Goal: Communication & Community: Participate in discussion

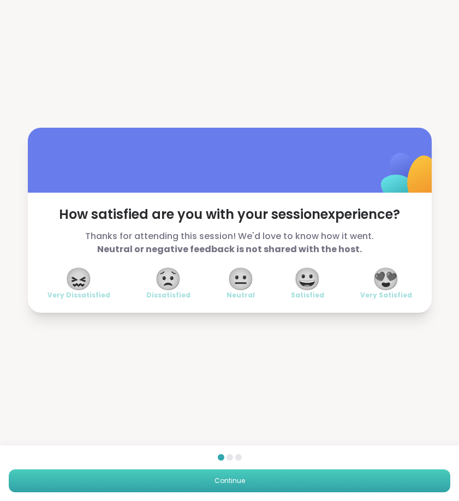
click at [225, 475] on button "Continue" at bounding box center [229, 480] width 441 height 23
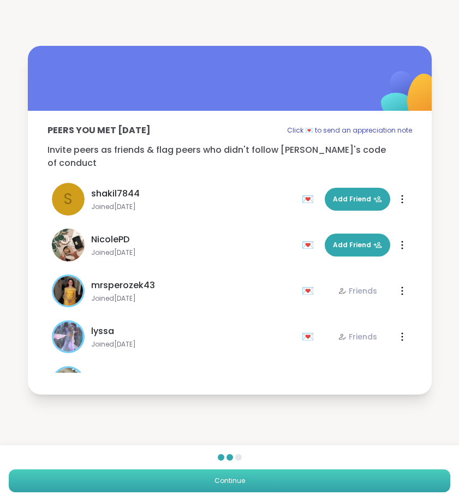
click at [223, 481] on span "Continue" at bounding box center [229, 481] width 31 height 10
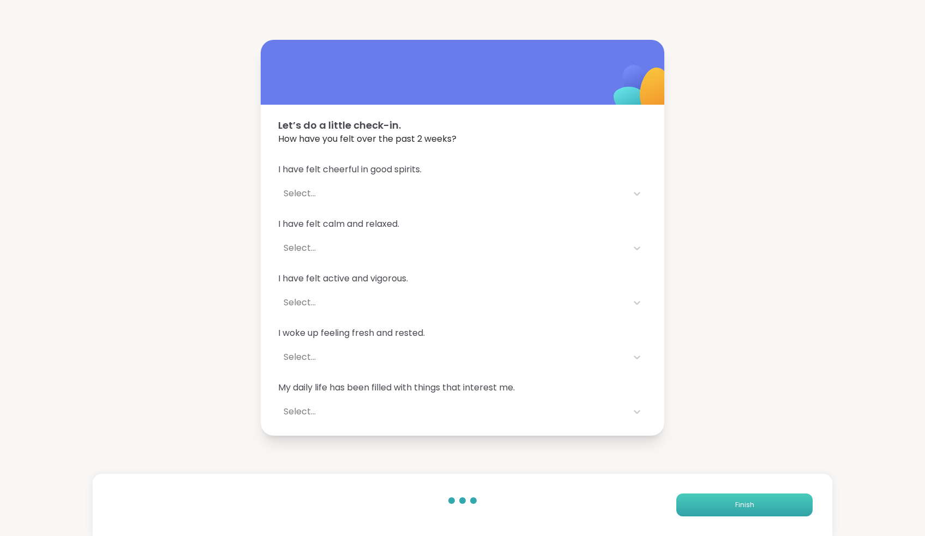
click at [458, 500] on button "Finish" at bounding box center [745, 505] width 136 height 23
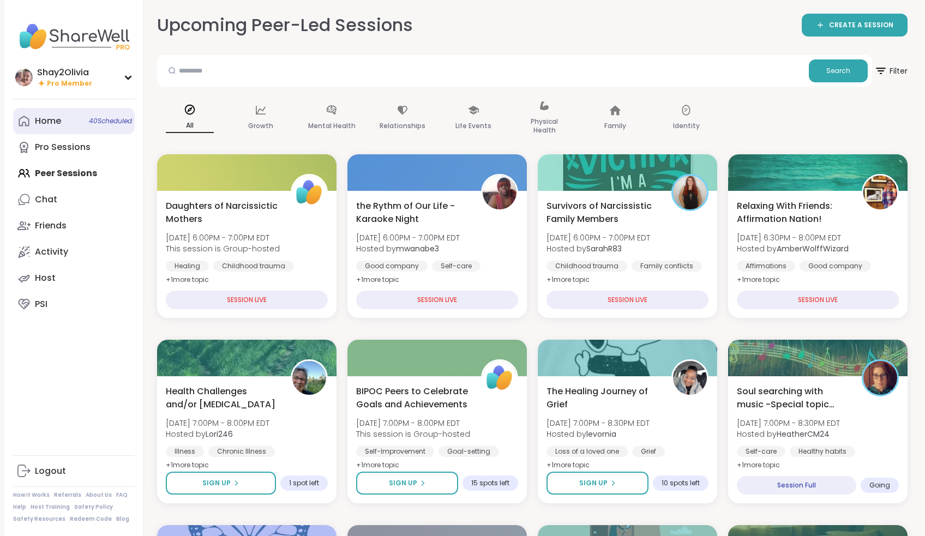
click at [62, 113] on link "Home 40 Scheduled" at bounding box center [74, 121] width 122 height 26
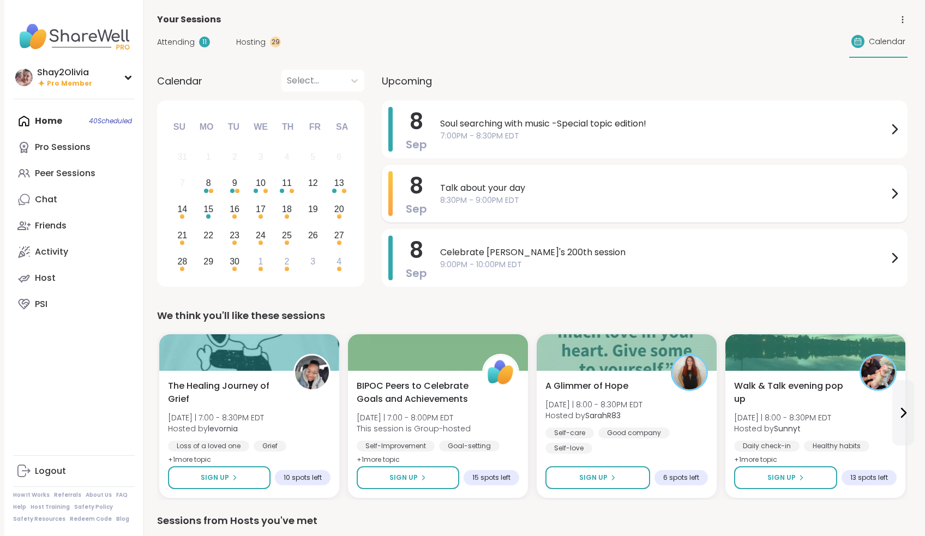
click at [458, 220] on div "8 Sep Talk about your day 8:30PM - 9:00PM EDT" at bounding box center [645, 194] width 526 height 58
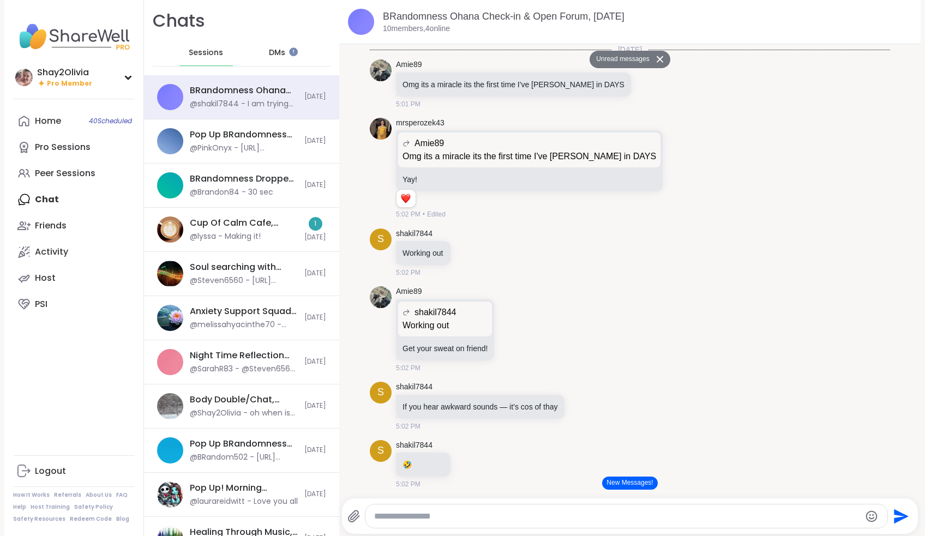
scroll to position [3068, 0]
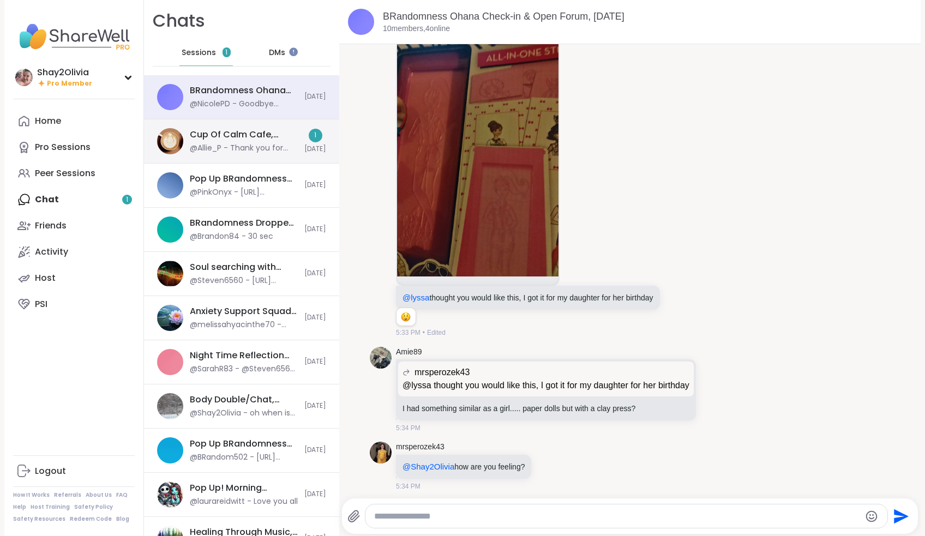
click at [266, 148] on div "@Allie_P - Thank you for your kind words. I will see you soon. You are in good …" at bounding box center [244, 148] width 108 height 11
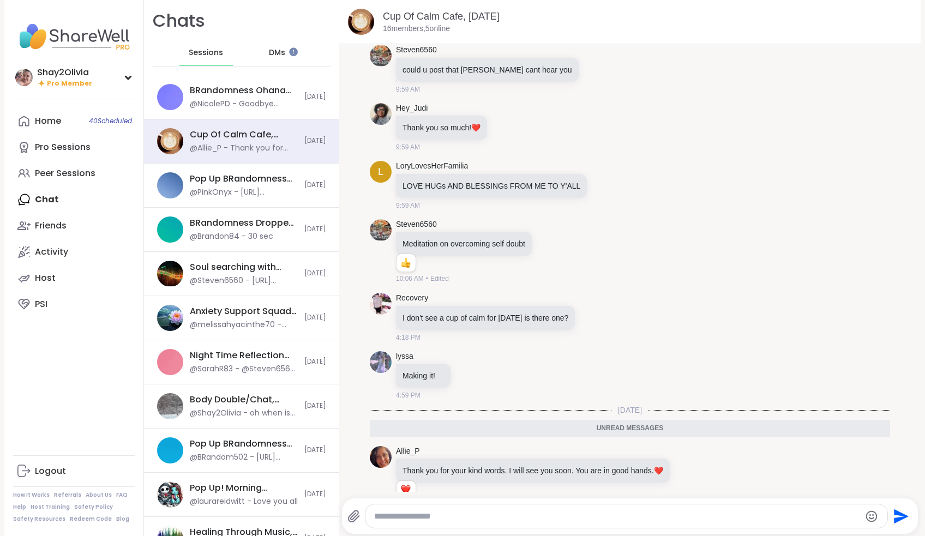
scroll to position [3544, 0]
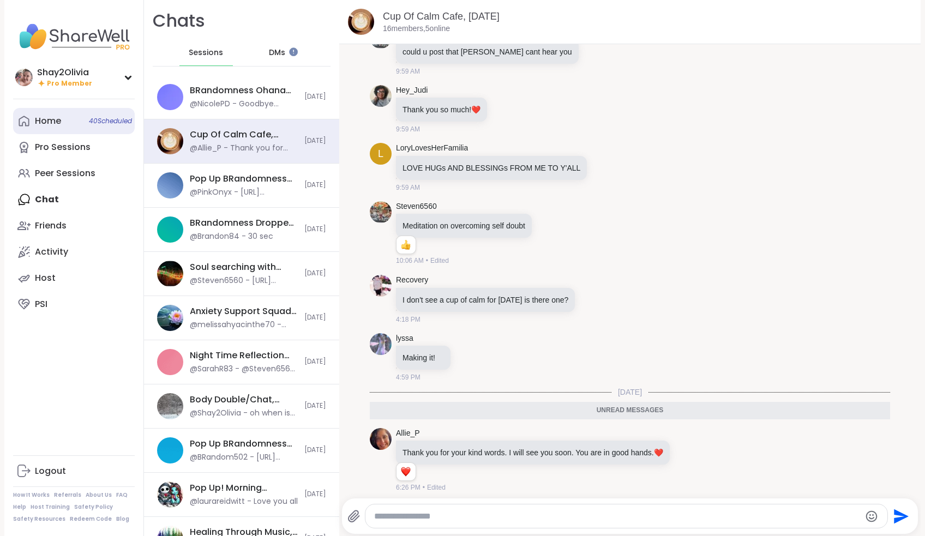
click at [62, 119] on link "Home 40 Scheduled" at bounding box center [74, 121] width 122 height 26
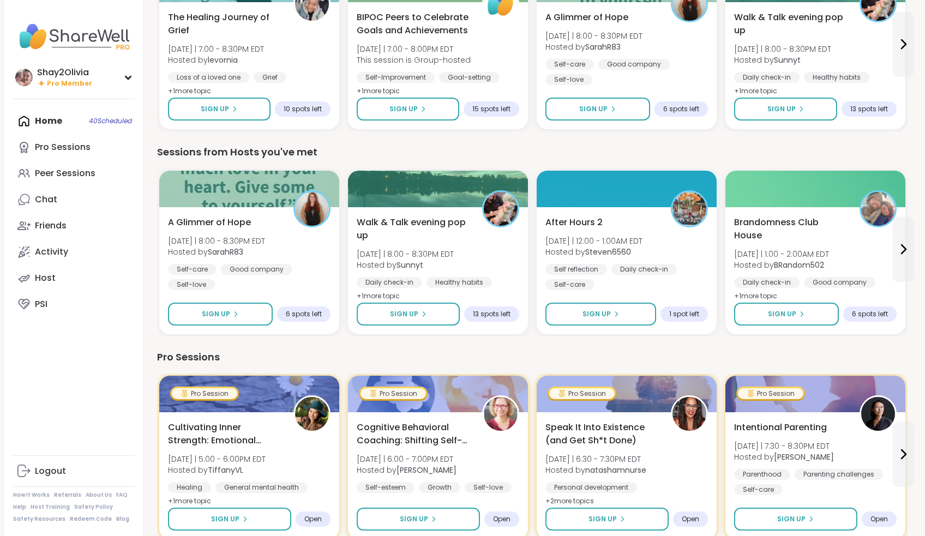
scroll to position [380, 0]
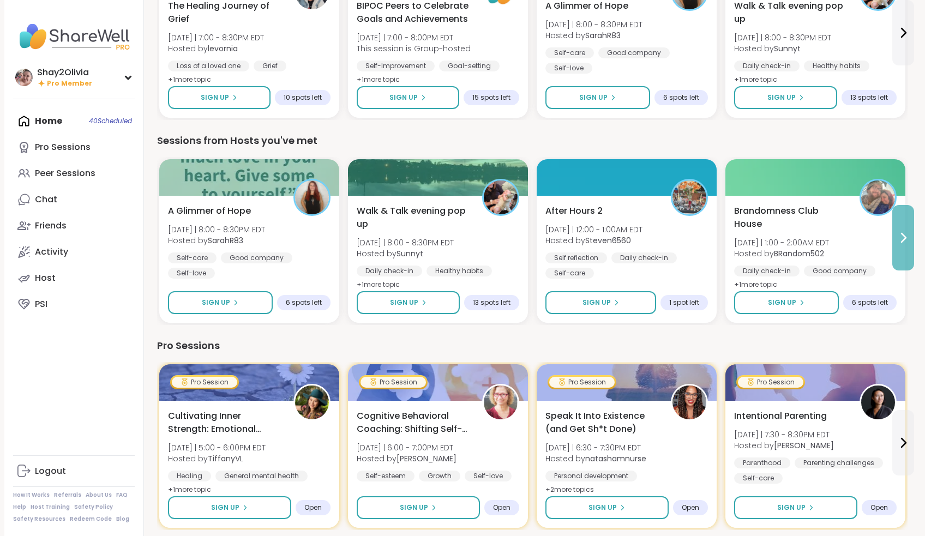
click at [906, 239] on icon at bounding box center [903, 237] width 13 height 13
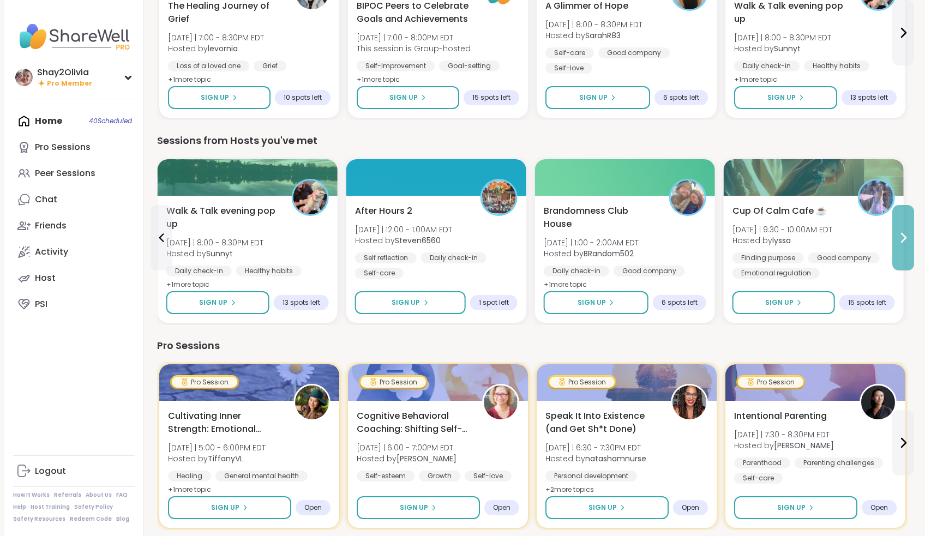
click at [906, 239] on icon at bounding box center [903, 237] width 13 height 13
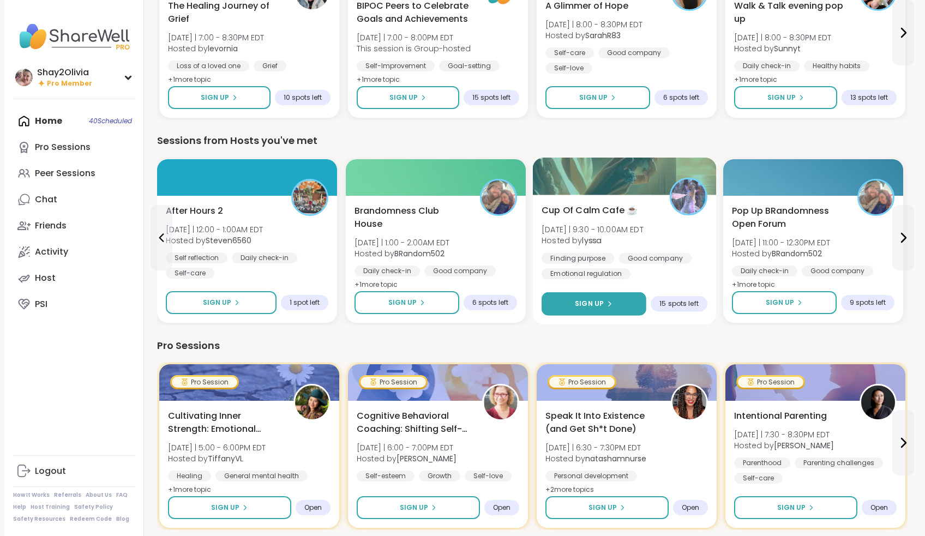
click at [623, 297] on button "Sign Up" at bounding box center [594, 303] width 105 height 23
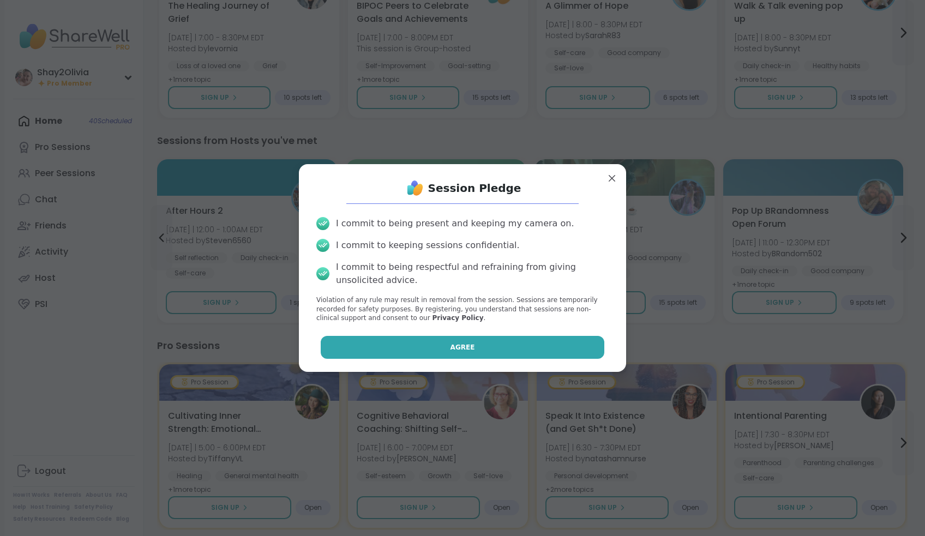
click at [574, 338] on button "Agree" at bounding box center [463, 347] width 284 height 23
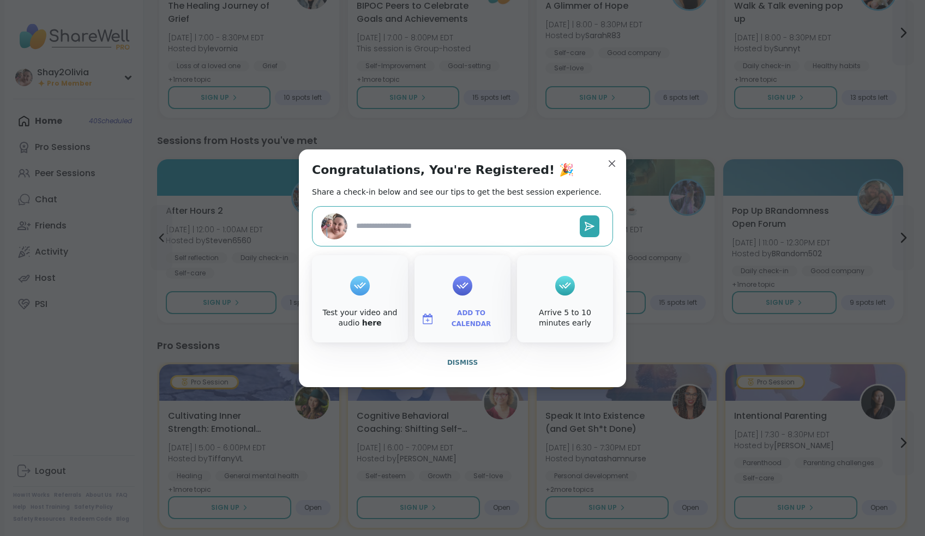
type textarea "*"
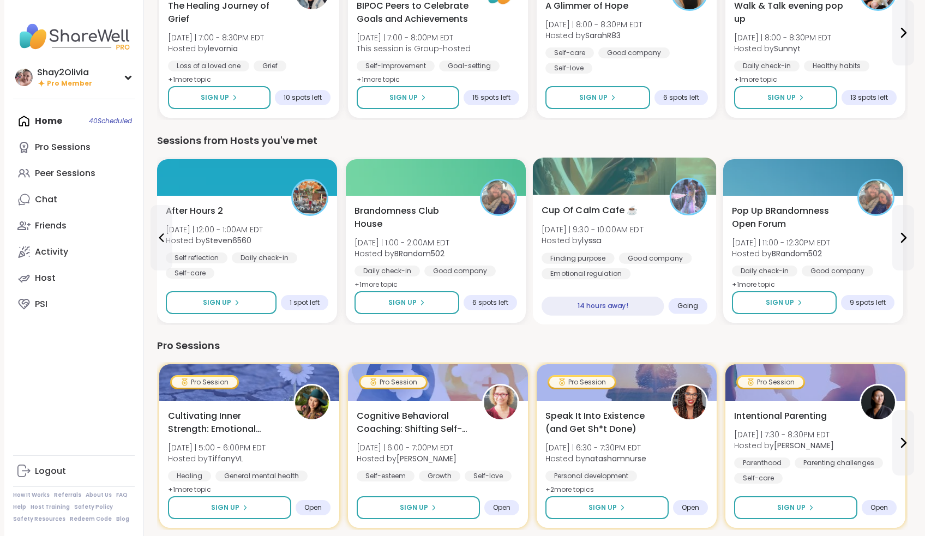
click at [647, 208] on div "Cup Of Calm Cafe ☕️ Tue 9/9 | 9:30 - 10:00AM EDT Hosted by lyssa Finding purpos…" at bounding box center [625, 242] width 166 height 76
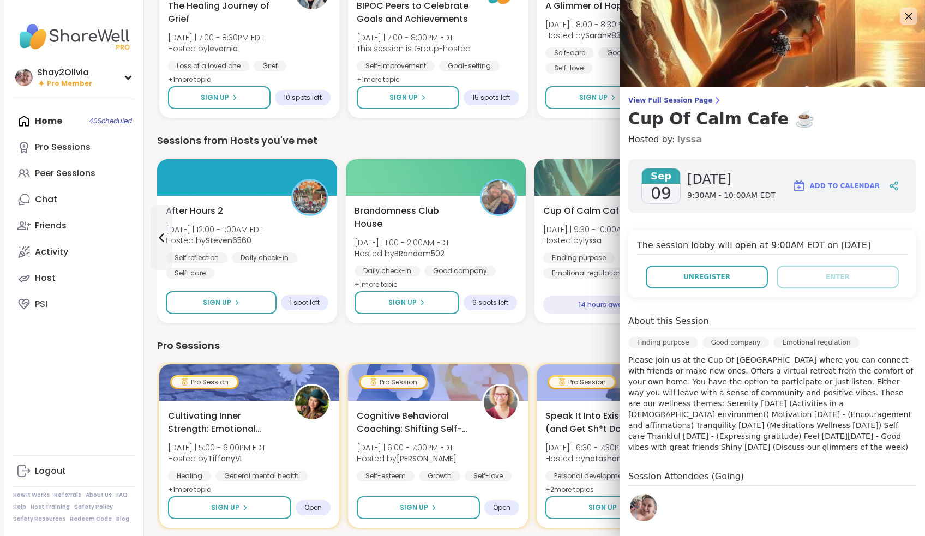
click at [690, 138] on link "lyssa" at bounding box center [689, 139] width 25 height 13
click at [900, 24] on div at bounding box center [909, 16] width 19 height 19
click at [906, 14] on icon at bounding box center [909, 16] width 14 height 14
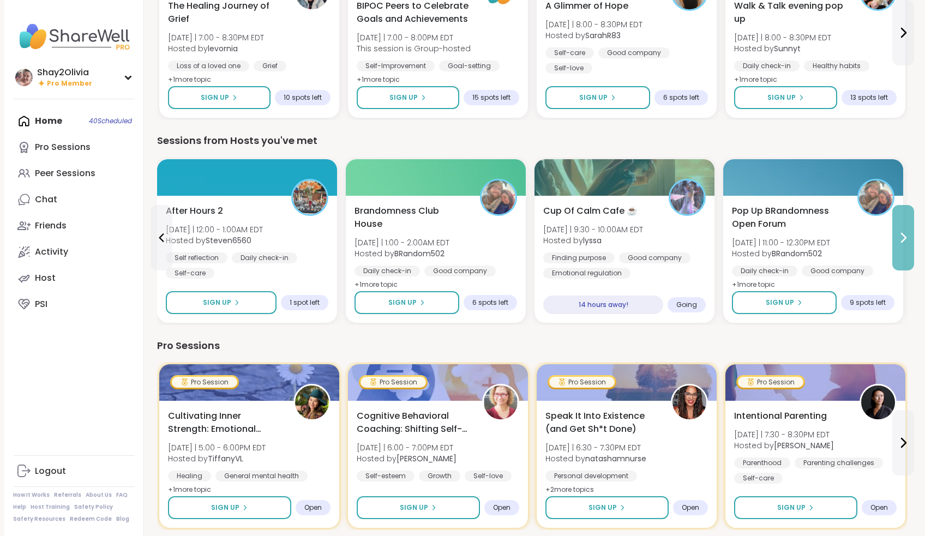
click at [898, 243] on icon at bounding box center [903, 237] width 13 height 13
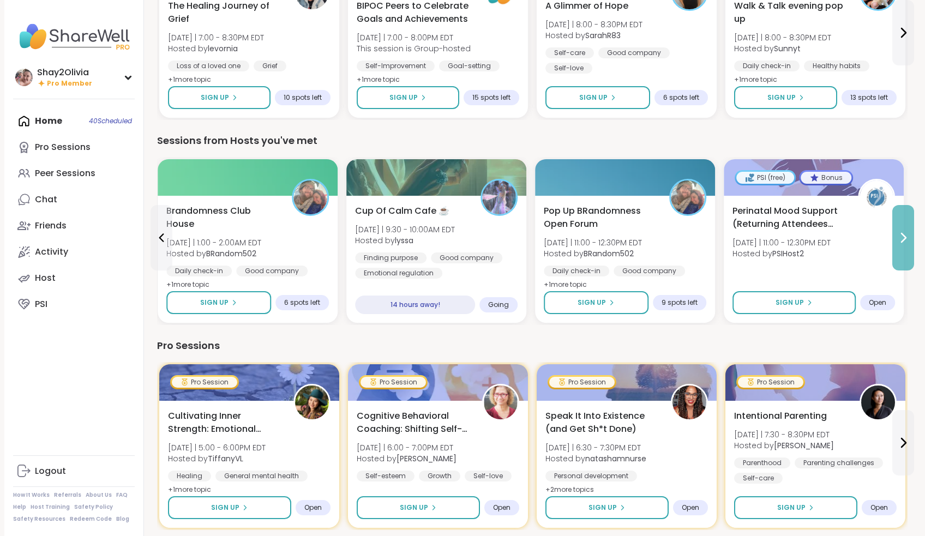
click at [898, 243] on icon at bounding box center [903, 237] width 13 height 13
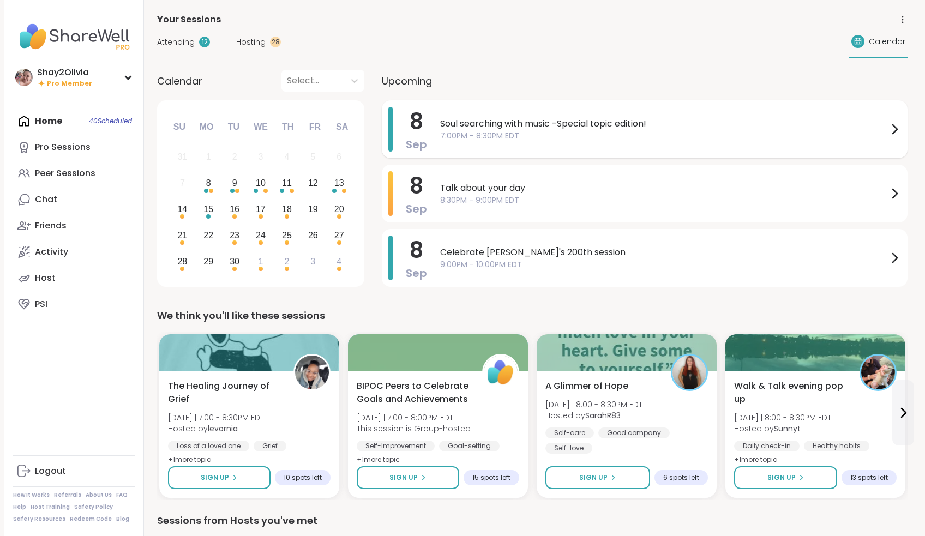
scroll to position [0, 0]
click at [102, 172] on link "Peer Sessions" at bounding box center [74, 173] width 122 height 26
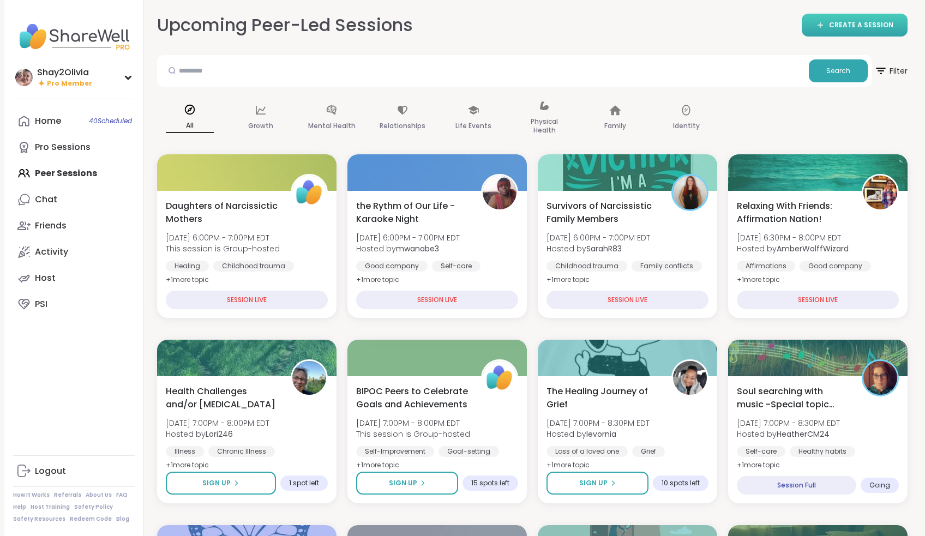
click at [822, 25] on icon at bounding box center [820, 25] width 5 height 0
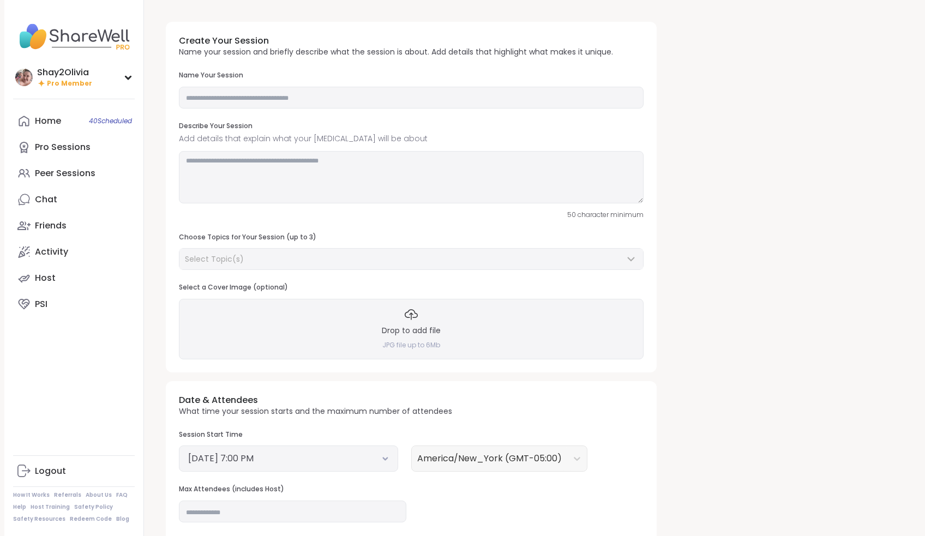
click at [403, 313] on div "Drop to add file JPG file up to 6Mb" at bounding box center [411, 329] width 465 height 60
click at [243, 90] on input "text" at bounding box center [411, 98] width 465 height 22
type input "**********"
click at [277, 158] on textarea at bounding box center [411, 177] width 465 height 52
type textarea "**********"
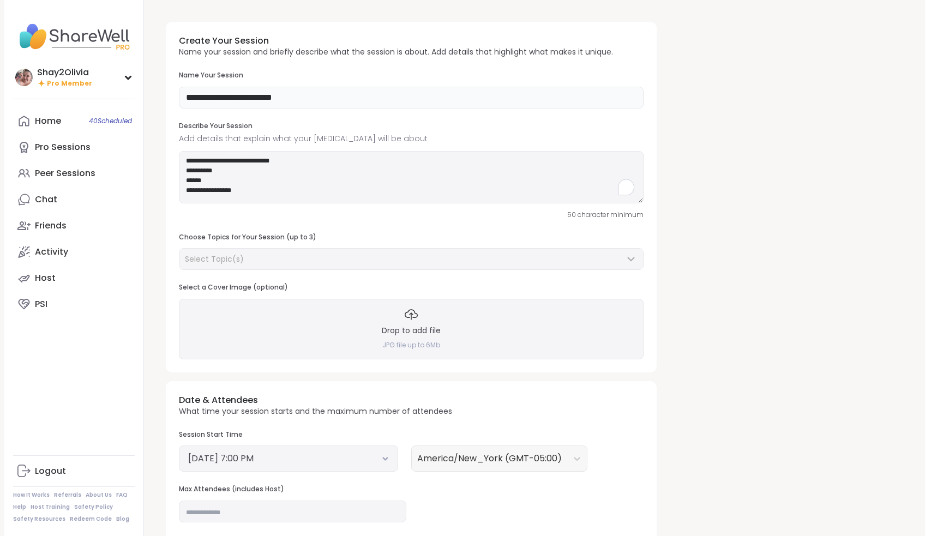
click at [325, 103] on input "**********" at bounding box center [411, 98] width 465 height 22
drag, startPoint x: 325, startPoint y: 103, endPoint x: 181, endPoint y: 94, distance: 143.8
click at [181, 94] on input "**********" at bounding box center [411, 98] width 465 height 22
click at [376, 75] on h3 "Name Your Session" at bounding box center [411, 75] width 465 height 9
drag, startPoint x: 329, startPoint y: 100, endPoint x: 209, endPoint y: 91, distance: 120.4
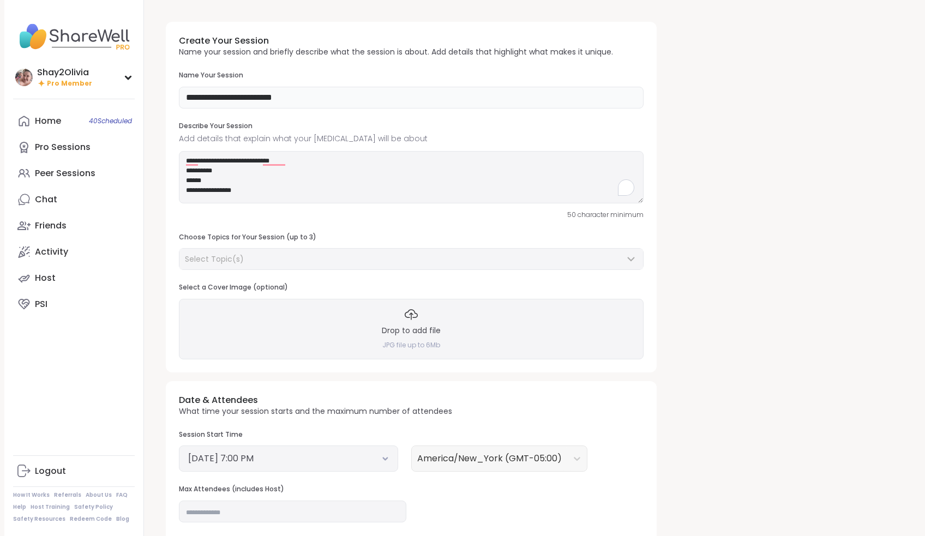
click at [207, 92] on input "**********" at bounding box center [411, 98] width 465 height 22
type input "**********"
click at [278, 159] on textarea "**********" at bounding box center [411, 177] width 465 height 52
drag, startPoint x: 251, startPoint y: 187, endPoint x: 163, endPoint y: 151, distance: 94.9
click at [163, 151] on div "**********" at bounding box center [532, 375] width 751 height 724
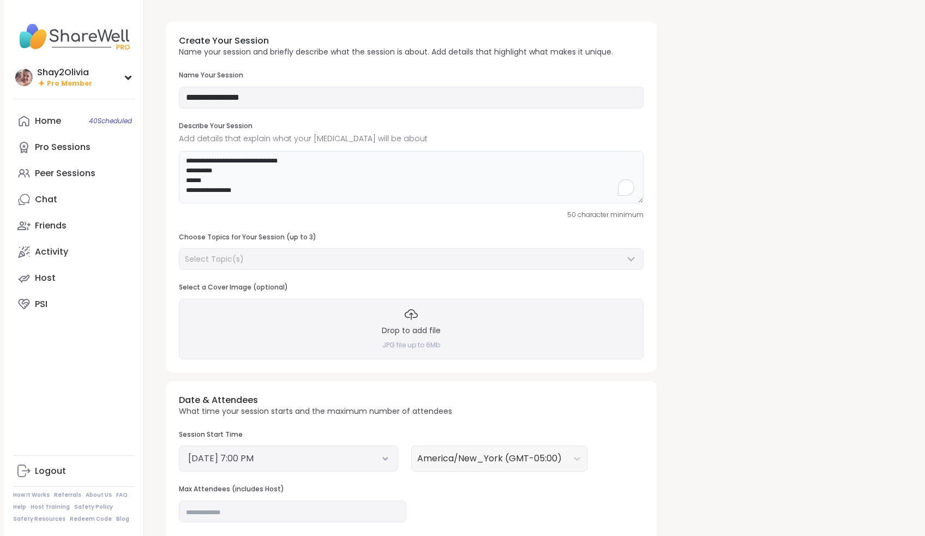
type textarea "**********"
drag, startPoint x: 366, startPoint y: 332, endPoint x: 332, endPoint y: 254, distance: 85.0
click at [332, 254] on div "**********" at bounding box center [411, 197] width 491 height 351
drag, startPoint x: 286, startPoint y: 205, endPoint x: 226, endPoint y: 348, distance: 155.0
click at [206, 246] on div "**********" at bounding box center [411, 197] width 491 height 351
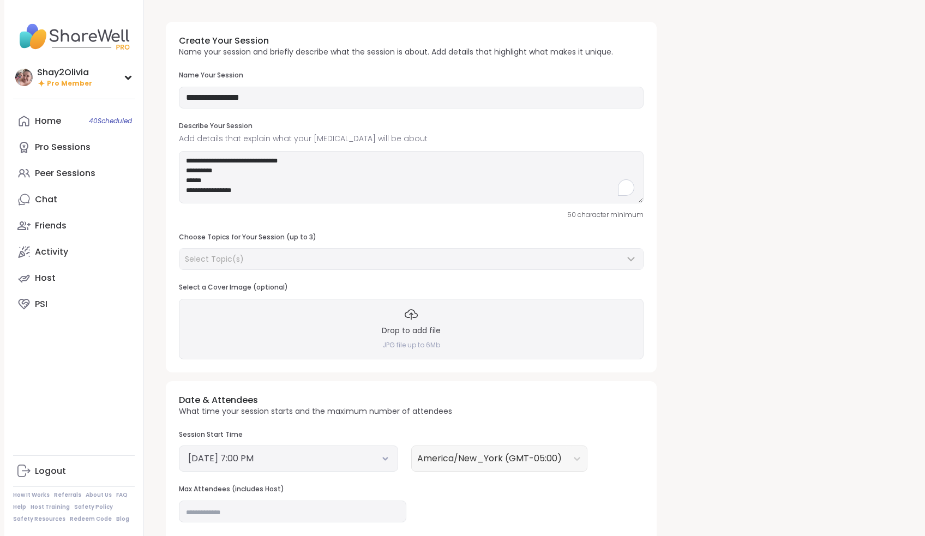
click at [292, 230] on div "**********" at bounding box center [411, 197] width 491 height 351
drag, startPoint x: 273, startPoint y: 192, endPoint x: 170, endPoint y: 146, distance: 113.1
click at [170, 146] on div "**********" at bounding box center [411, 197] width 491 height 351
paste textarea "**********"
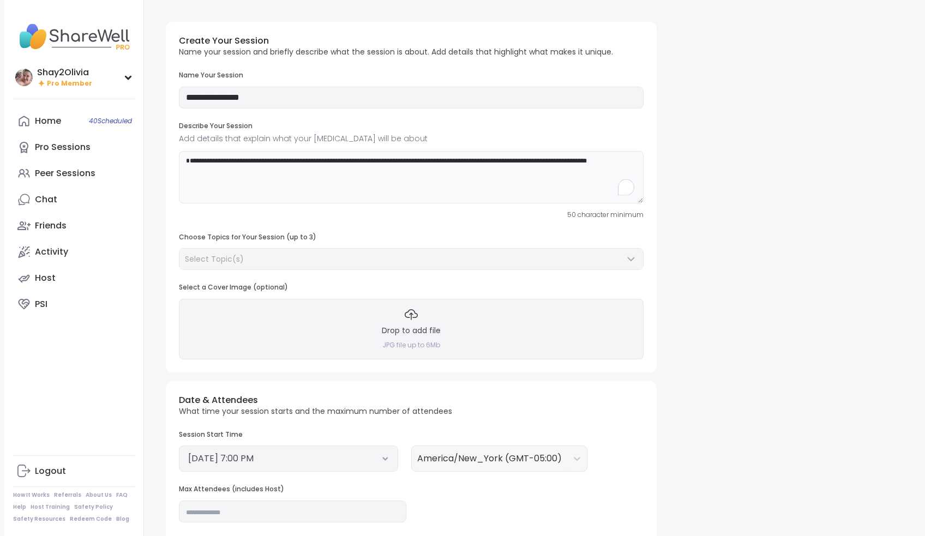
type textarea "**********"
click at [262, 254] on div "Select Topic(s)" at bounding box center [405, 259] width 440 height 11
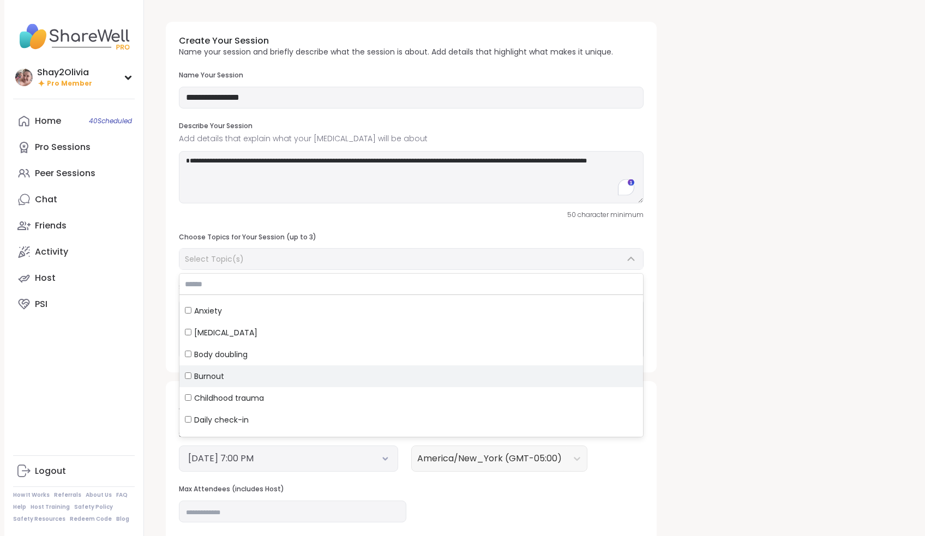
scroll to position [34, 0]
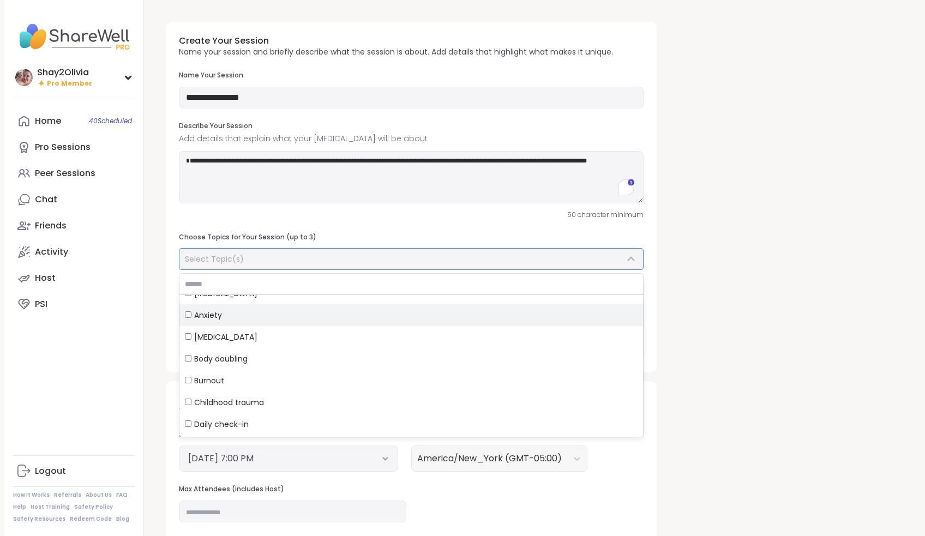
click at [220, 316] on span "Anxiety" at bounding box center [208, 315] width 28 height 11
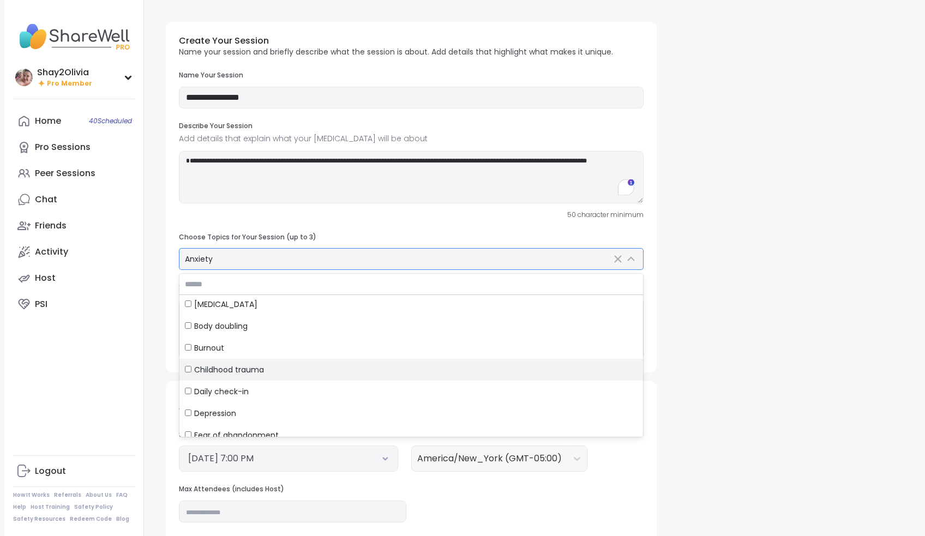
scroll to position [79, 0]
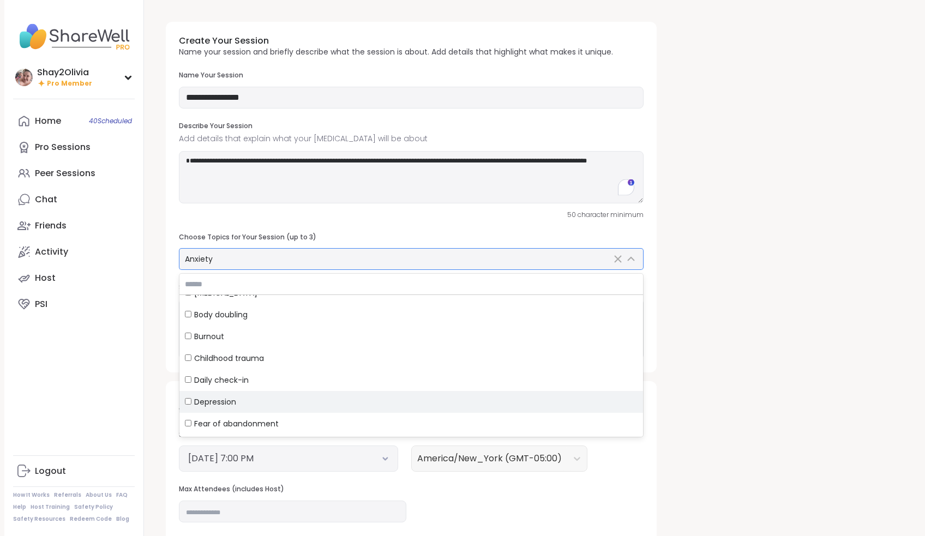
click at [225, 391] on label "Depression" at bounding box center [411, 402] width 464 height 22
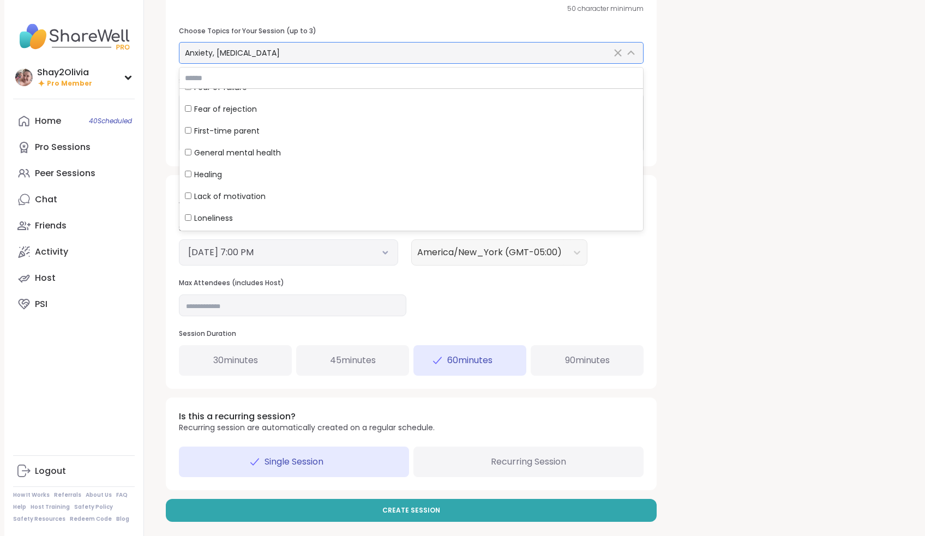
scroll to position [295, 0]
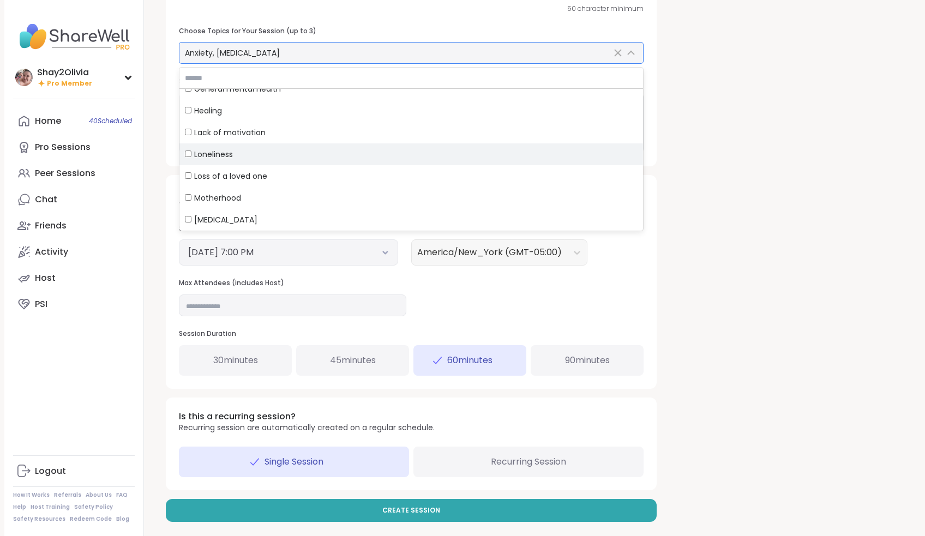
click at [253, 149] on div "Loneliness" at bounding box center [411, 154] width 453 height 11
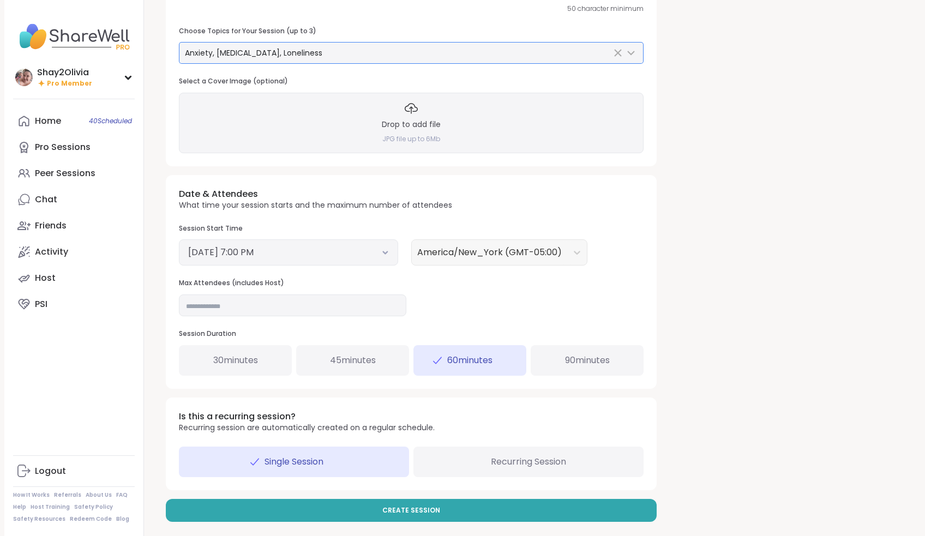
click at [174, 208] on div "Date & Attendees What time your session starts and the maximum number of attend…" at bounding box center [411, 282] width 491 height 214
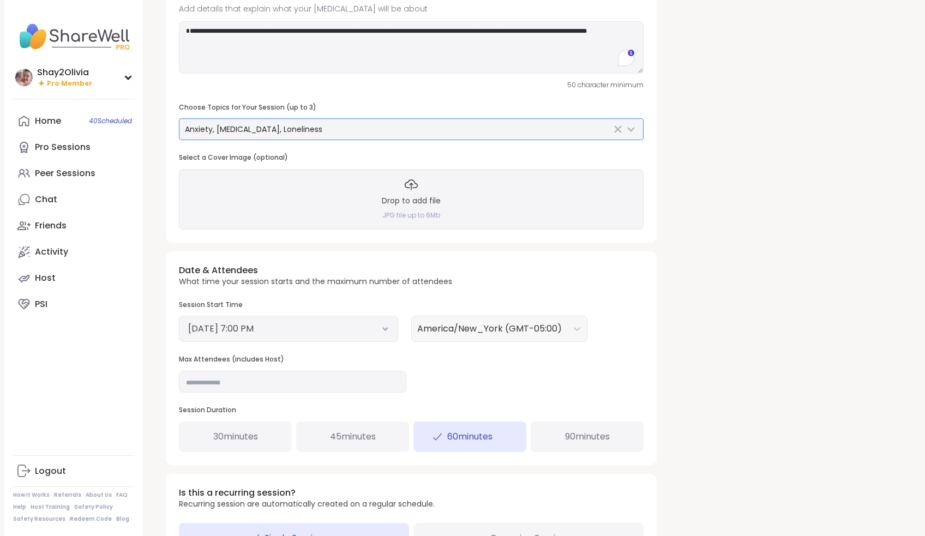
scroll to position [100, 0]
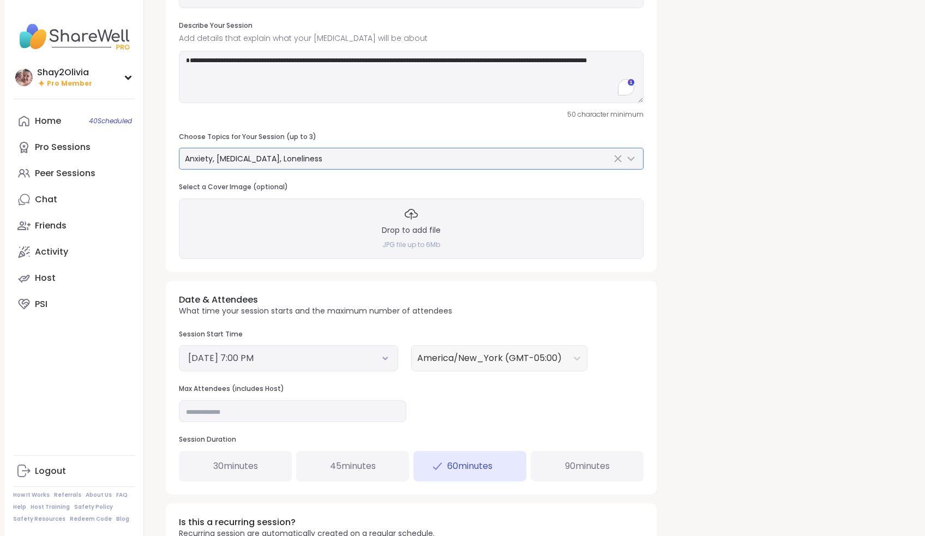
click at [380, 348] on div "September 8, 2025 7:00 PM" at bounding box center [288, 358] width 219 height 26
click at [385, 357] on button "September 8, 2025 7:00 PM" at bounding box center [288, 358] width 201 height 13
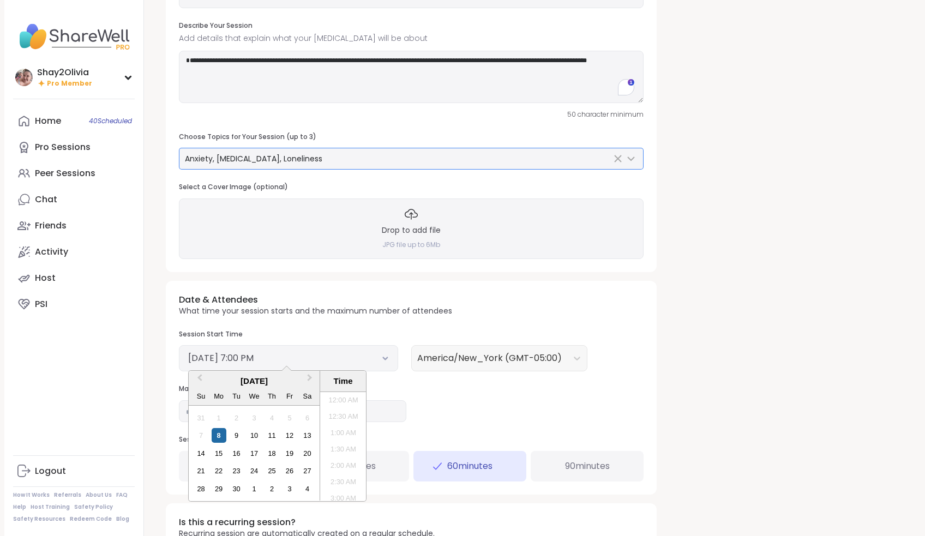
scroll to position [576, 0]
click at [236, 430] on div "9" at bounding box center [236, 435] width 15 height 15
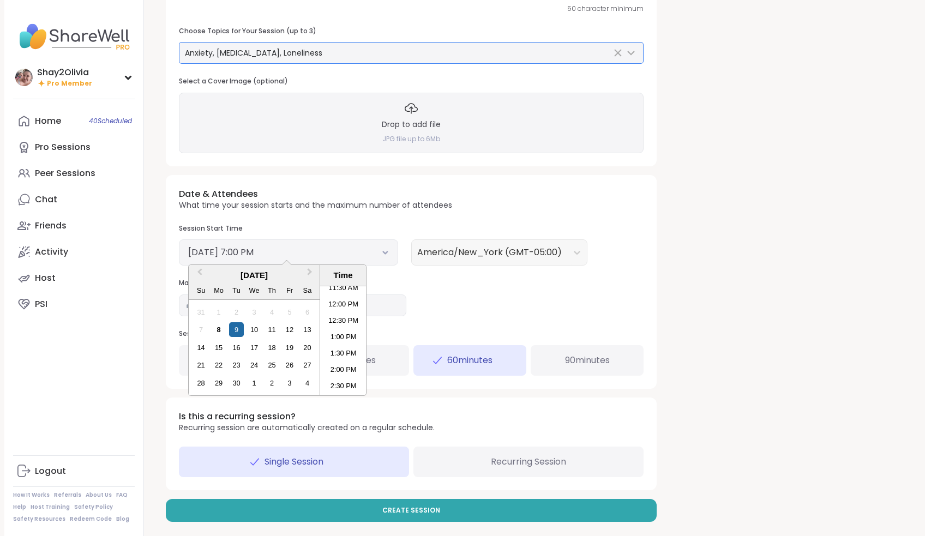
scroll to position [377, 0]
click at [340, 351] on li "1:30 PM" at bounding box center [343, 359] width 46 height 16
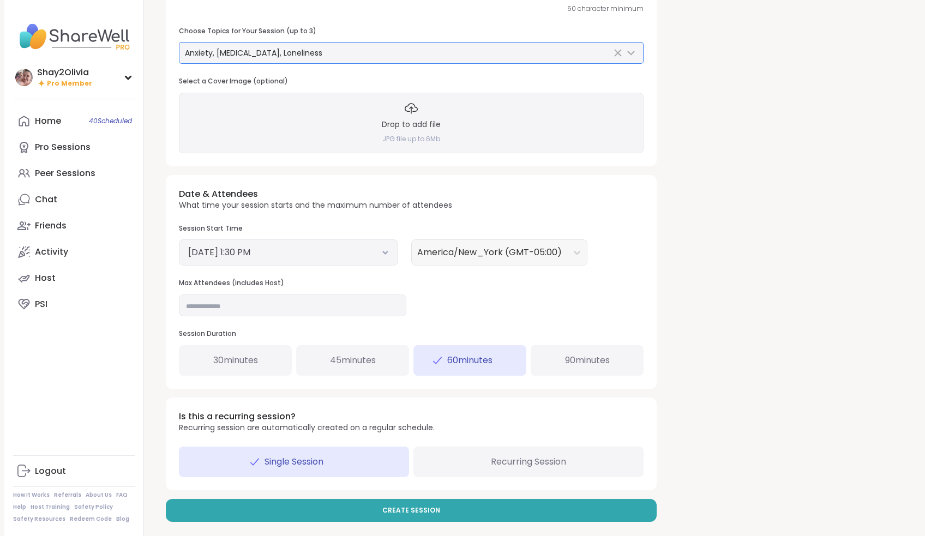
click at [336, 252] on button "September 9, 2025 1:30 PM" at bounding box center [288, 252] width 201 height 13
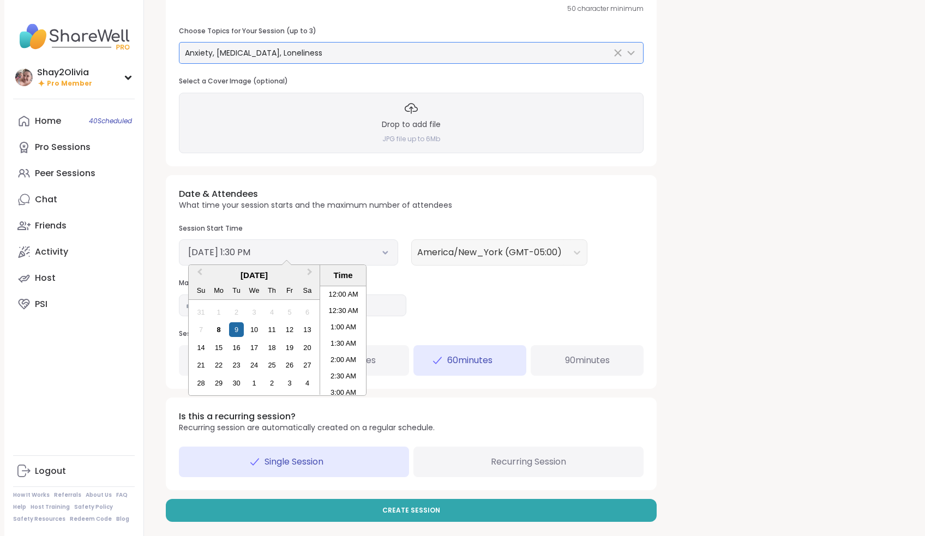
scroll to position [396, 0]
click at [336, 316] on li "1:00 PM" at bounding box center [343, 324] width 46 height 16
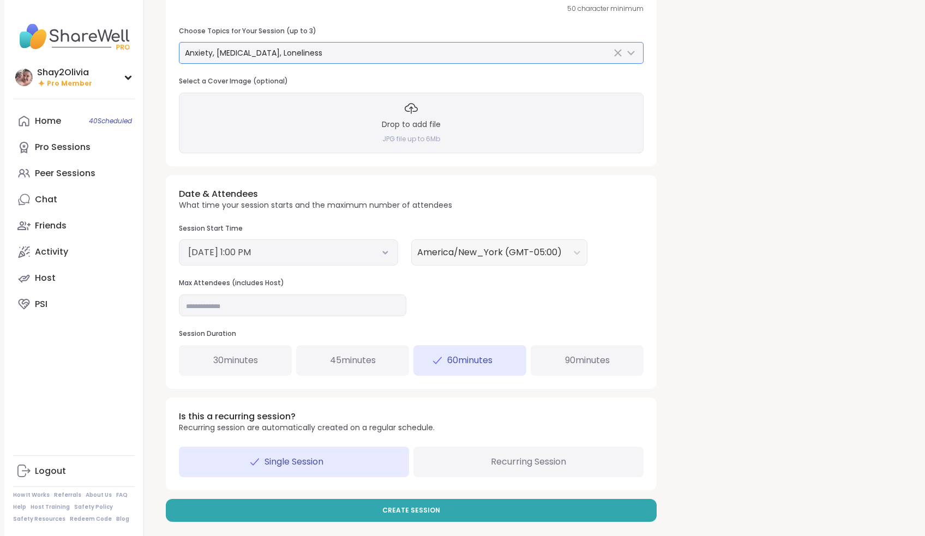
click at [492, 459] on span "Recurring Session" at bounding box center [528, 462] width 75 height 13
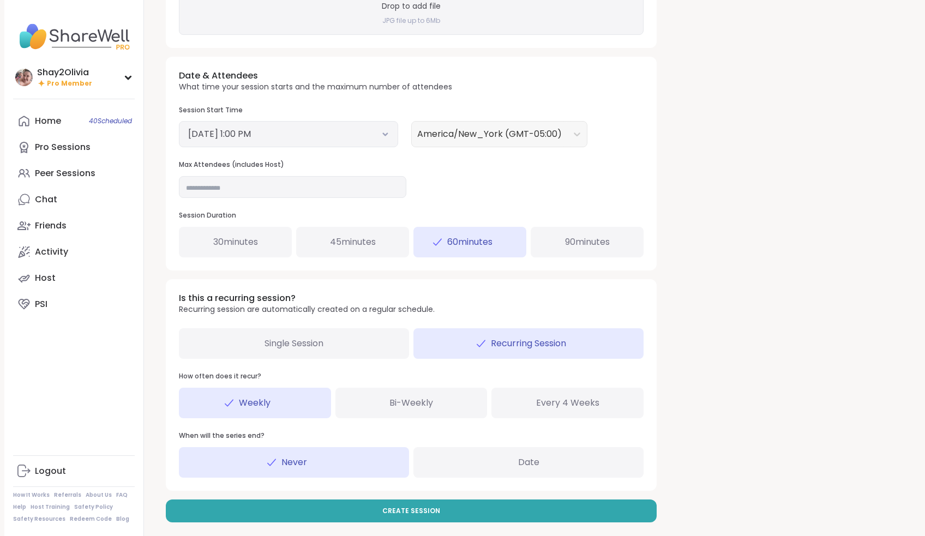
scroll to position [324, 0]
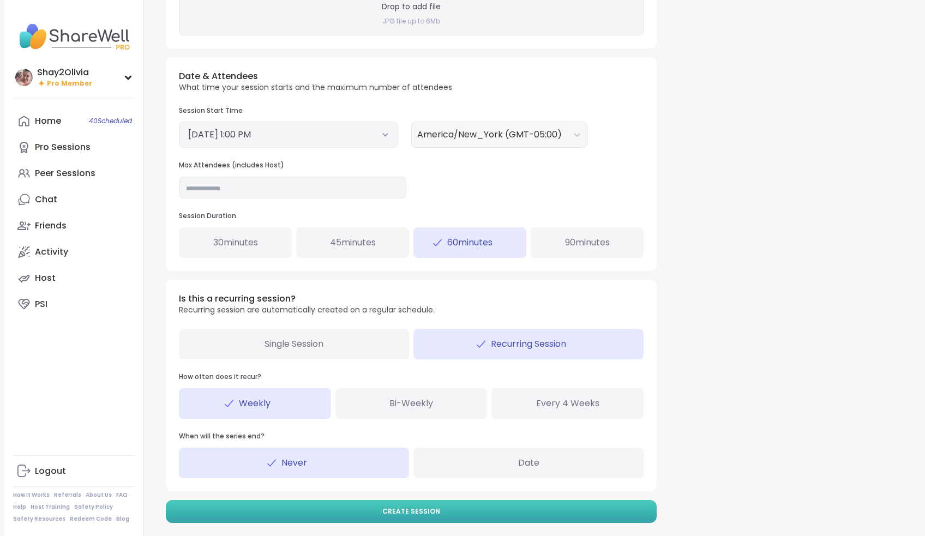
click at [409, 507] on span "Create Session" at bounding box center [411, 512] width 58 height 10
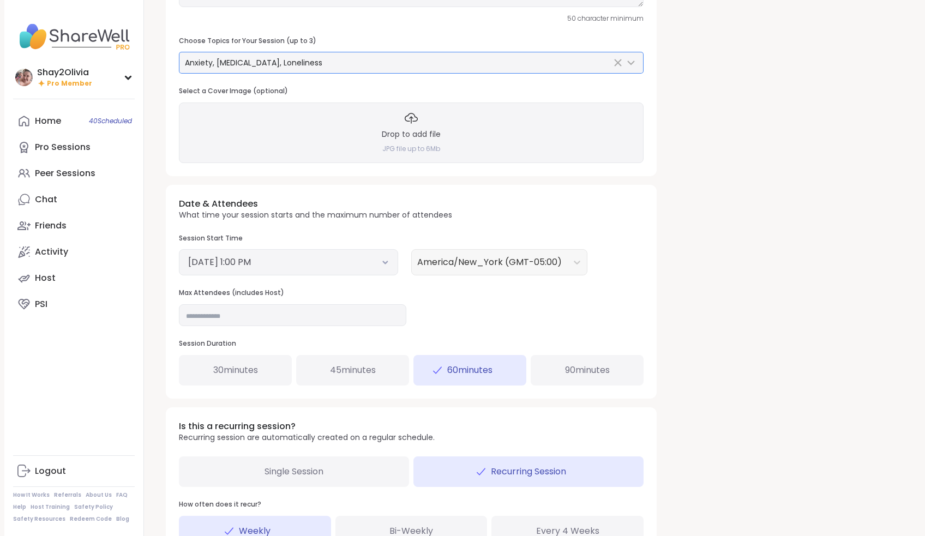
scroll to position [98, 0]
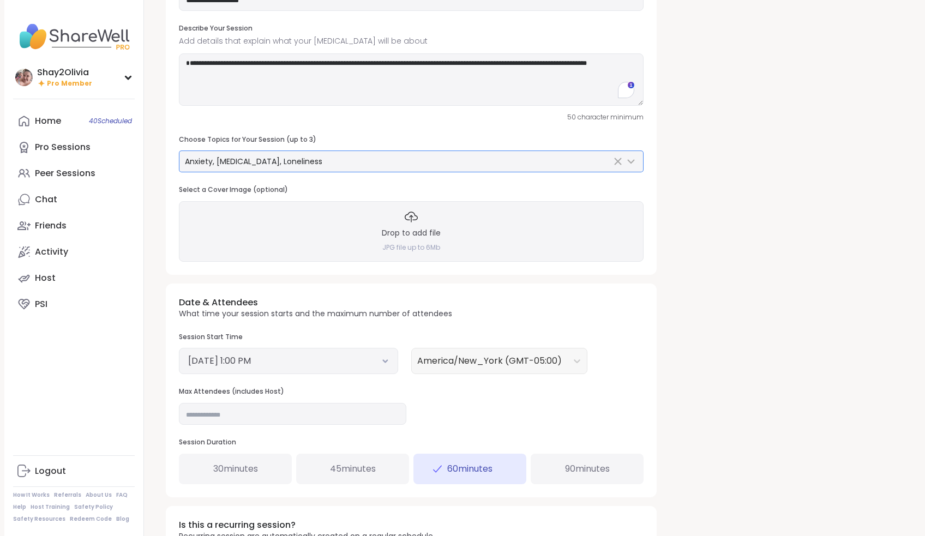
click at [436, 205] on div "Drop to add file JPG file up to 6Mb" at bounding box center [411, 231] width 465 height 60
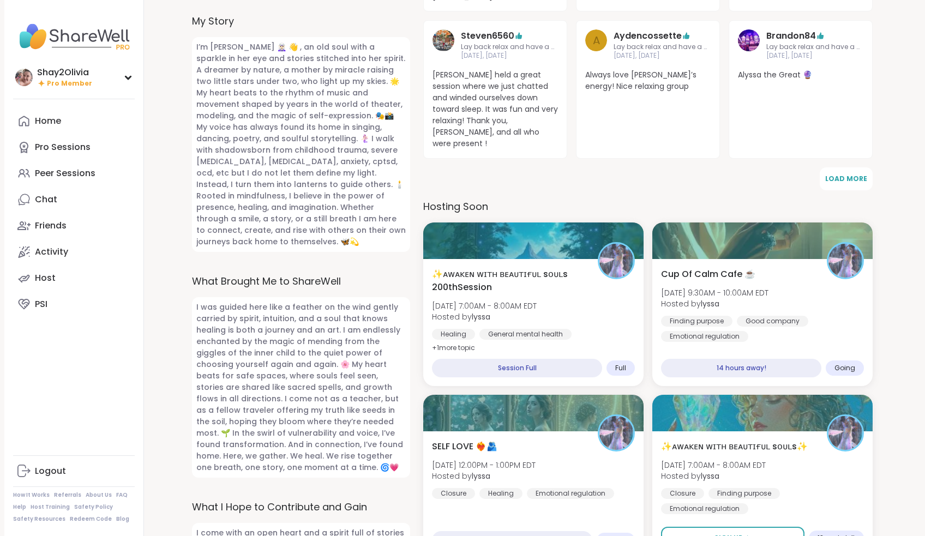
scroll to position [362, 0]
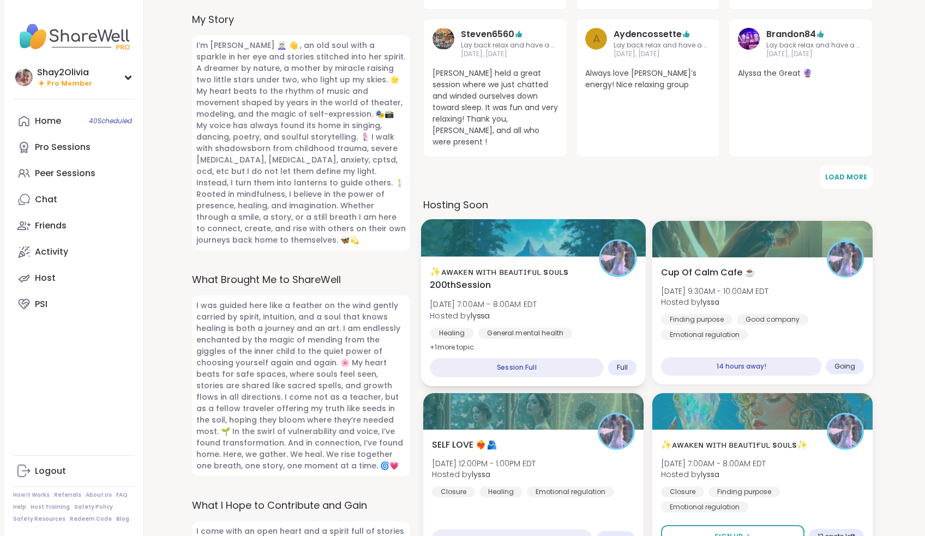
click at [559, 294] on div "✨ᴀᴡᴀᴋᴇɴ ᴡɪᴛʜ ʙᴇᴀᴜᴛɪғᴜʟ sᴏᴜʟs 200thSession Tue, Sep 09 | 7:00AM - 8:00AM EDT Hos…" at bounding box center [533, 310] width 207 height 89
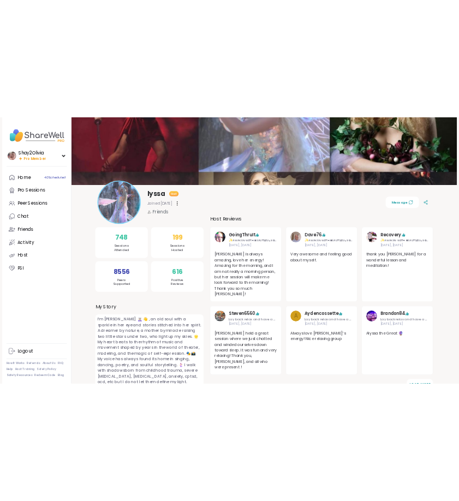
scroll to position [0, 0]
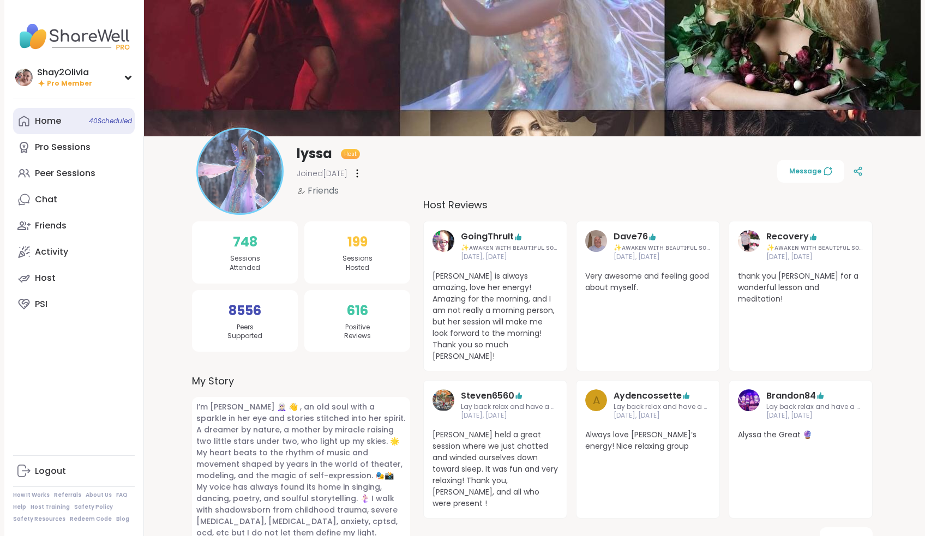
click at [86, 119] on link "Home 40 Scheduled" at bounding box center [74, 121] width 122 height 26
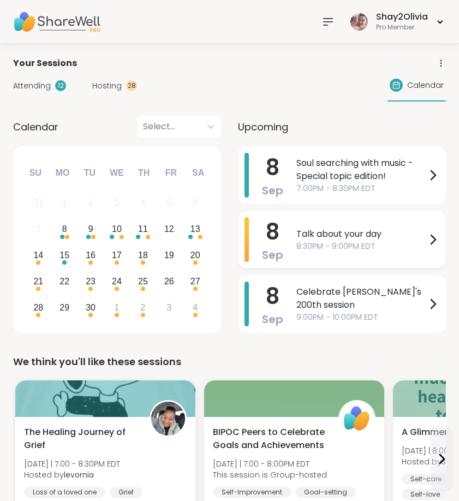
click at [346, 247] on span "8:30PM - 9:00PM EDT" at bounding box center [361, 246] width 130 height 11
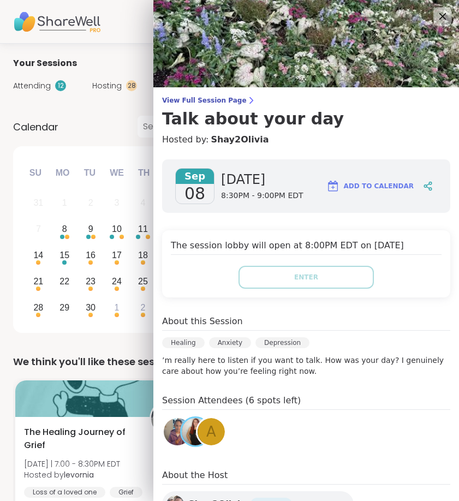
click at [438, 11] on icon at bounding box center [442, 16] width 14 height 14
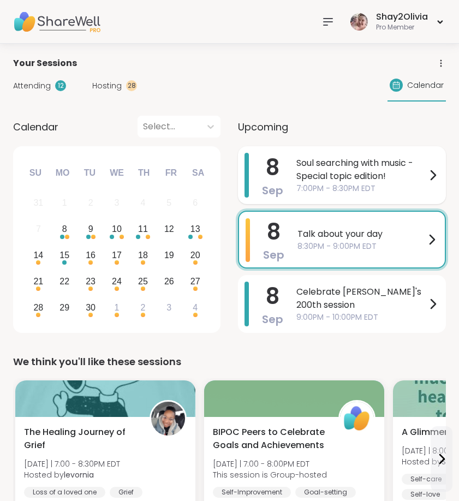
click at [388, 173] on span "Soul searching with music -Special topic edition!" at bounding box center [361, 170] width 130 height 26
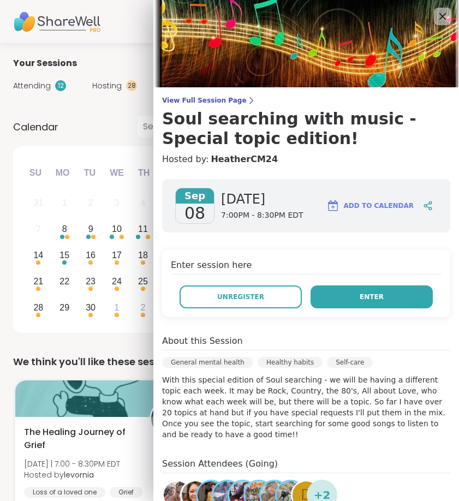
click at [339, 294] on button "Enter" at bounding box center [371, 296] width 122 height 23
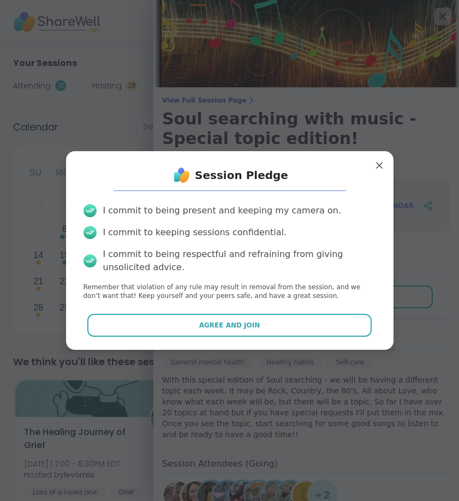
click at [286, 340] on div "Session Pledge I commit to being present and keeping my camera on. I commit to …" at bounding box center [230, 250] width 310 height 181
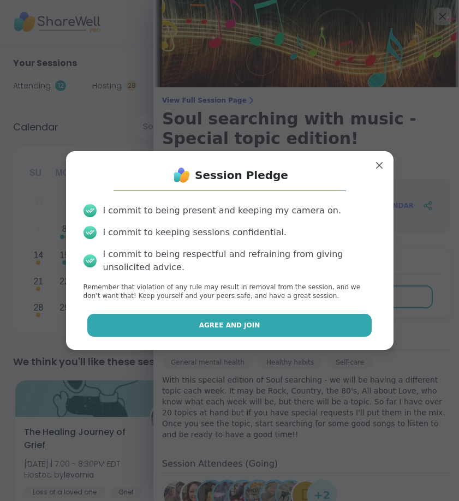
click at [272, 318] on button "Agree and Join" at bounding box center [229, 325] width 284 height 23
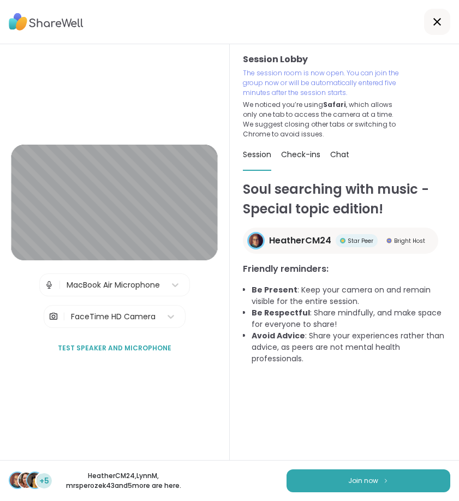
click at [343, 481] on button "Join now" at bounding box center [368, 480] width 164 height 23
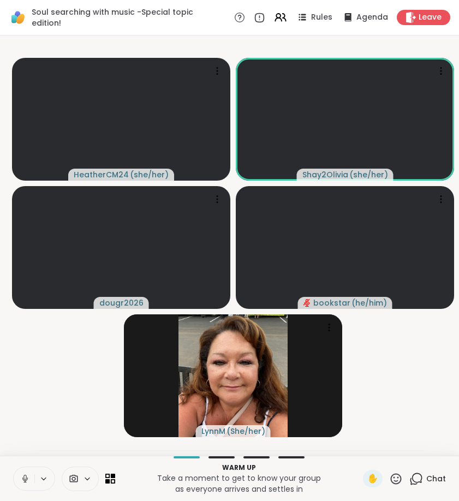
click at [26, 474] on icon at bounding box center [25, 479] width 10 height 10
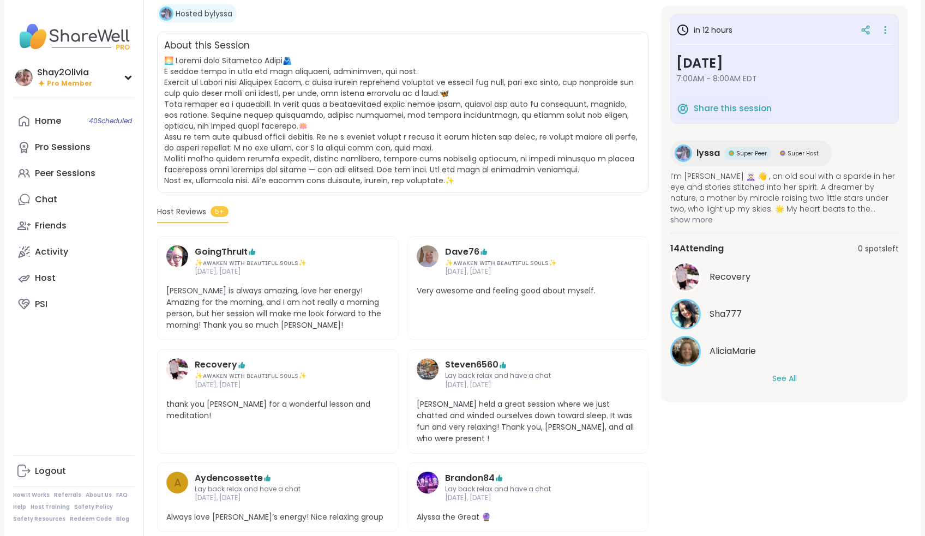
scroll to position [203, 0]
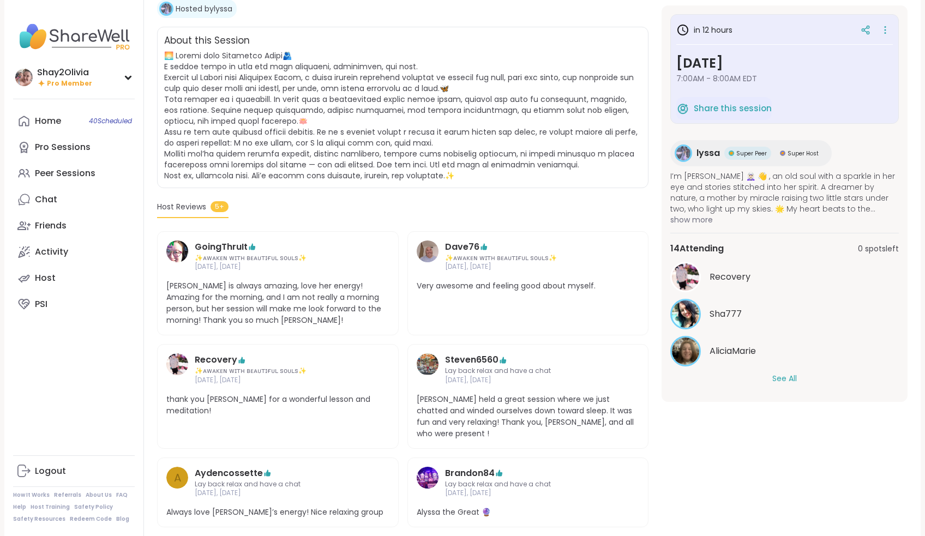
click at [779, 369] on div "Recovery Sha777 AliciaMarie See All" at bounding box center [785, 323] width 229 height 123
click at [780, 373] on button "See All" at bounding box center [785, 378] width 25 height 11
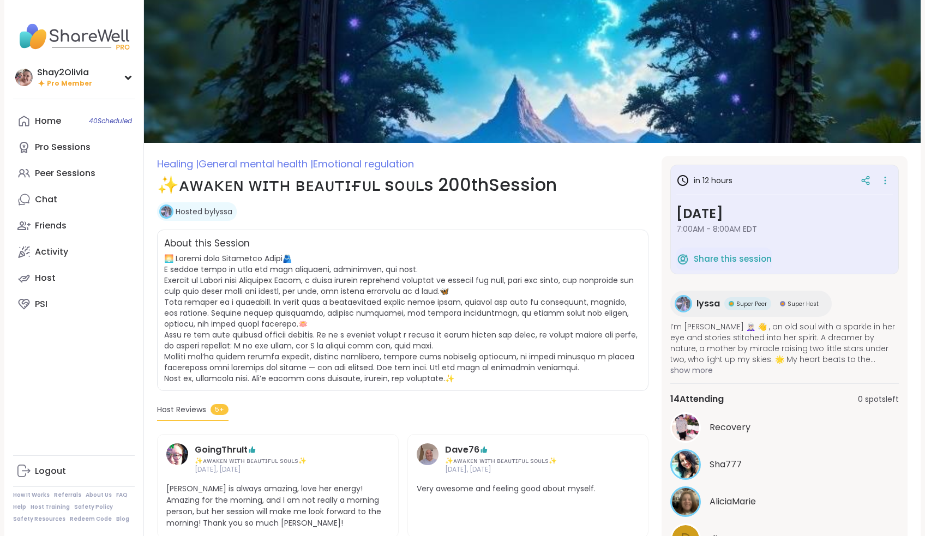
scroll to position [0, 0]
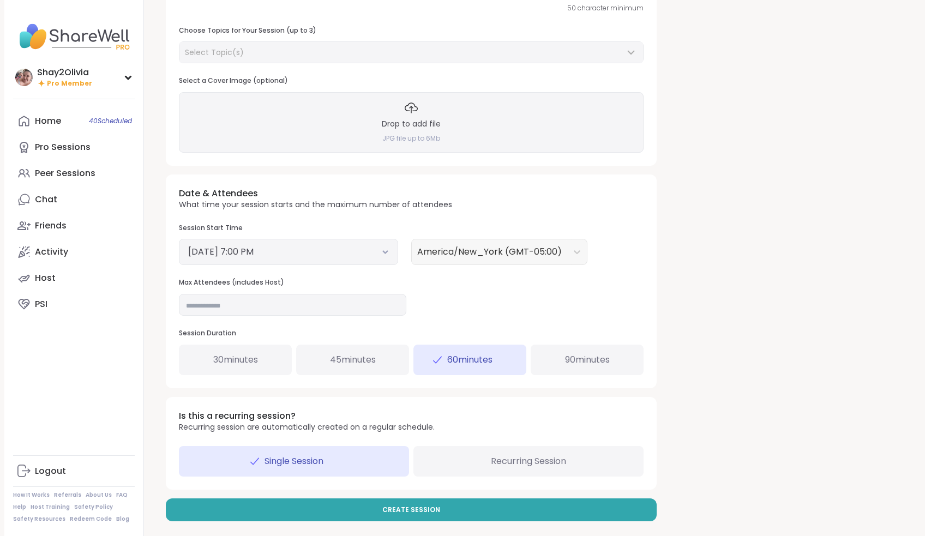
scroll to position [206, 0]
click at [421, 131] on div "Drop to add file JPG file up to 6Mb" at bounding box center [411, 123] width 465 height 60
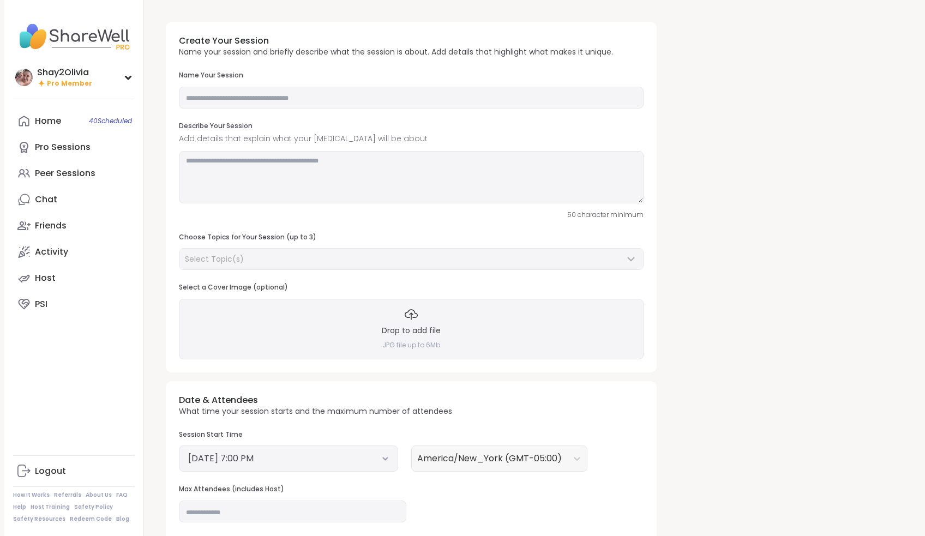
scroll to position [0, 0]
click at [256, 83] on div "Name Your Session" at bounding box center [411, 90] width 465 height 38
click at [458, 170] on textarea at bounding box center [411, 177] width 465 height 52
paste textarea "**********"
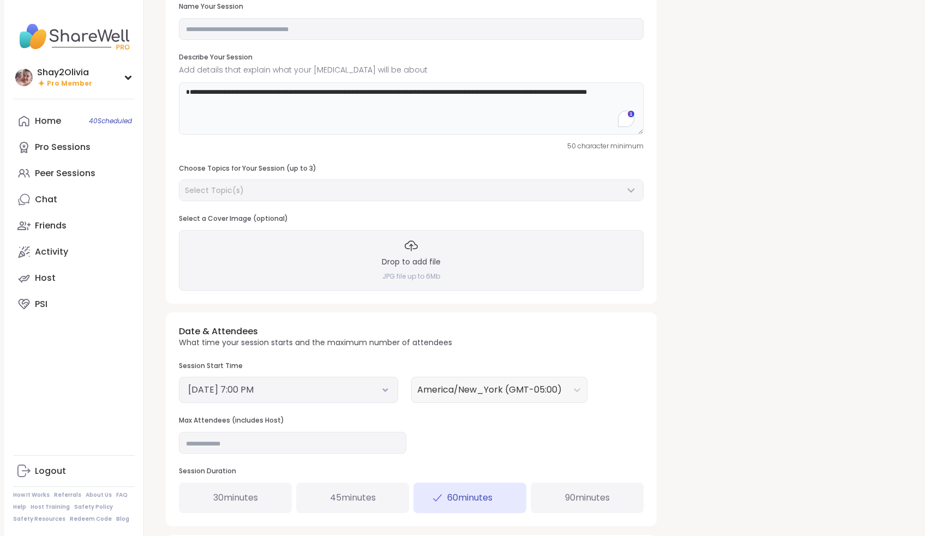
scroll to position [74, 0]
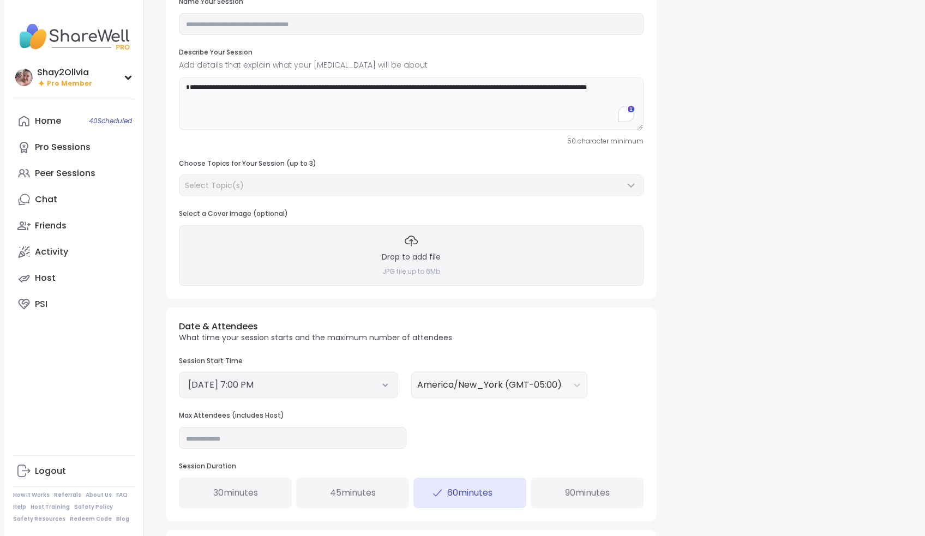
type textarea "**********"
click at [317, 381] on button "September 8, 2025 7:00 PM" at bounding box center [288, 385] width 201 height 13
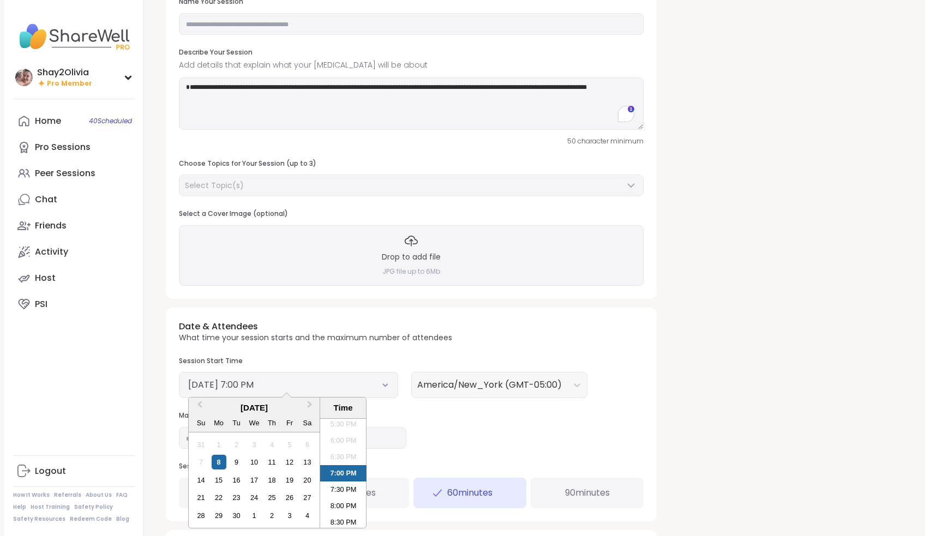
scroll to position [566, 0]
click at [238, 461] on div "9" at bounding box center [236, 462] width 15 height 15
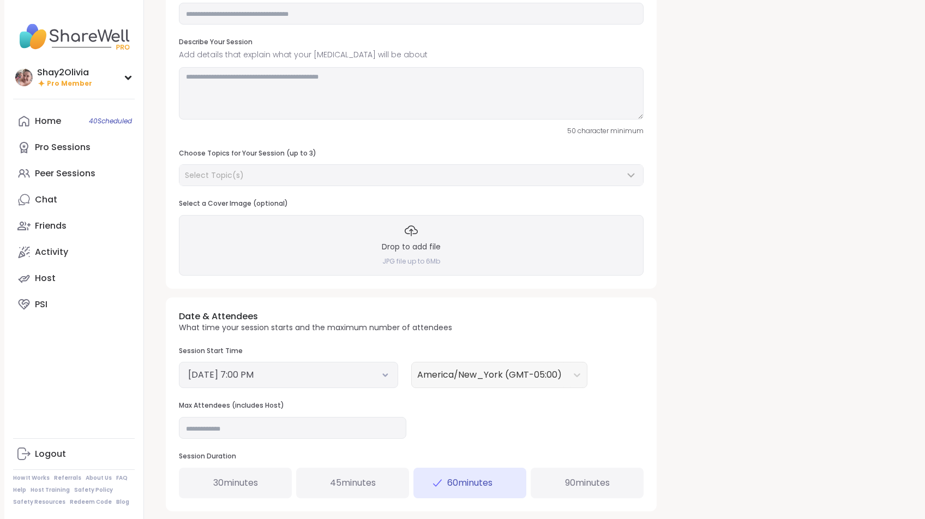
scroll to position [141, 0]
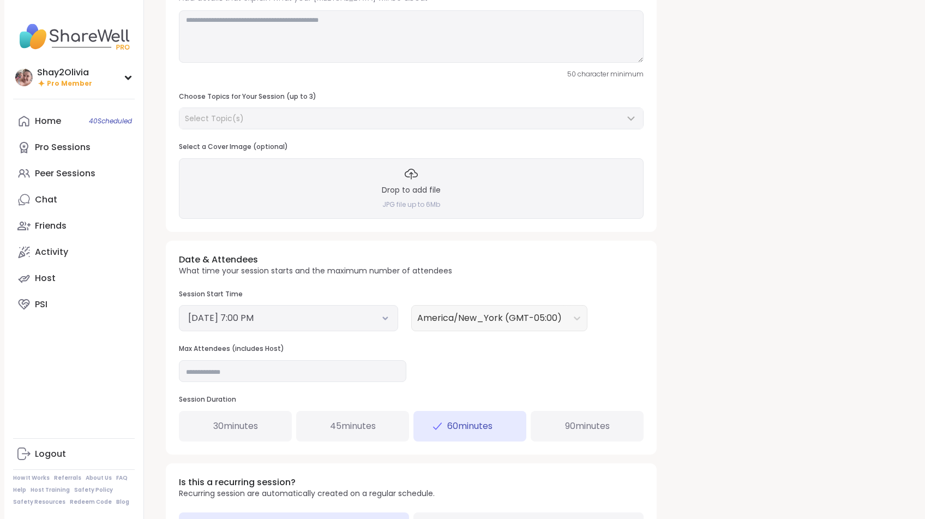
click at [379, 163] on div "Drop to add file JPG file up to 6Mb" at bounding box center [411, 188] width 465 height 60
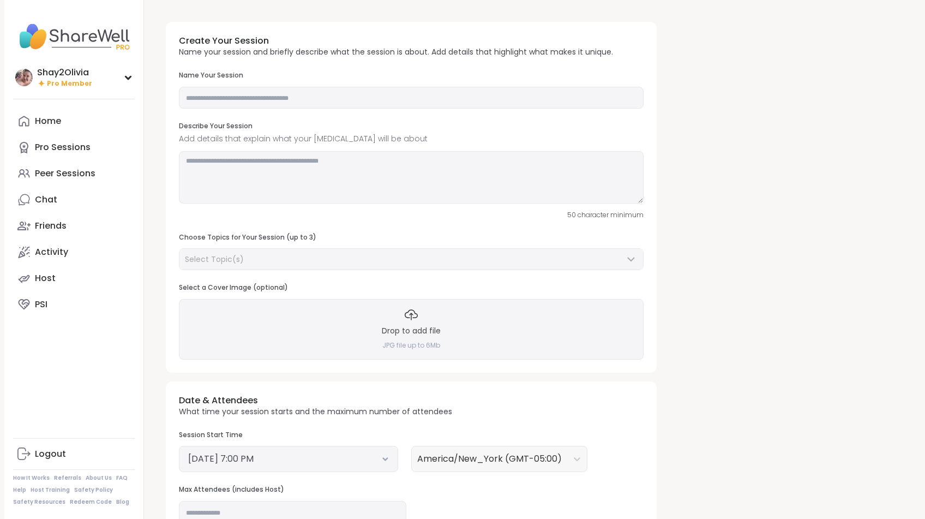
scroll to position [141, 0]
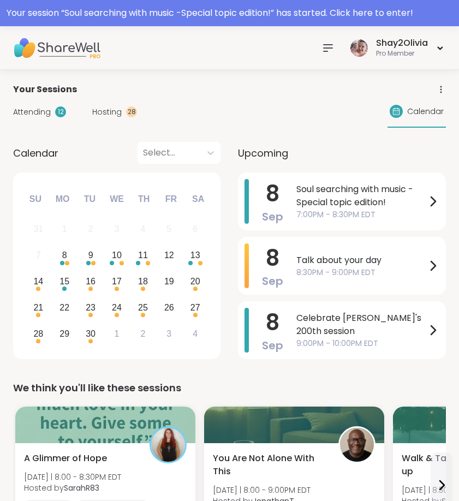
click at [329, 47] on icon at bounding box center [328, 48] width 9 height 7
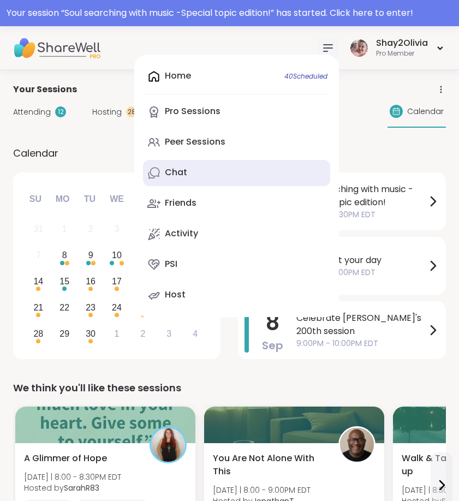
click at [193, 172] on link "Chat" at bounding box center [236, 173] width 187 height 26
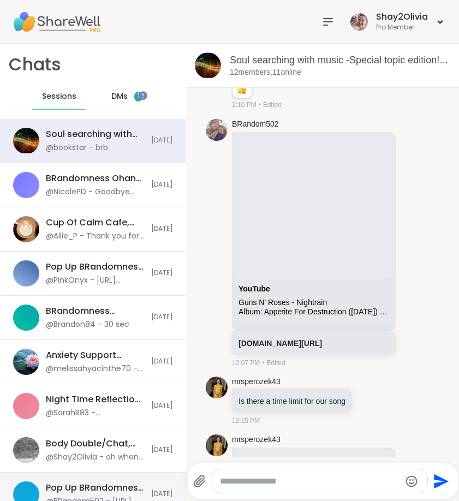
scroll to position [1591, 0]
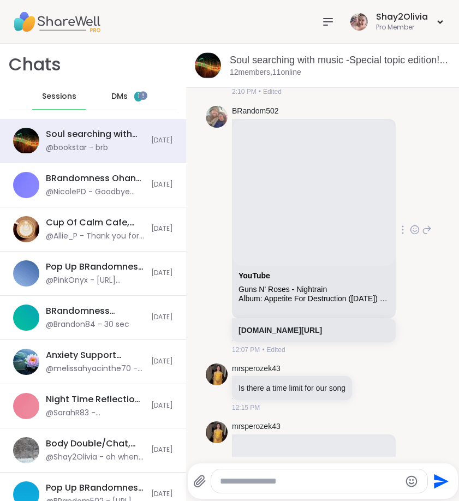
click at [410, 235] on icon at bounding box center [415, 229] width 10 height 11
click at [410, 217] on div "Select Reaction: Heart" at bounding box center [415, 212] width 10 height 10
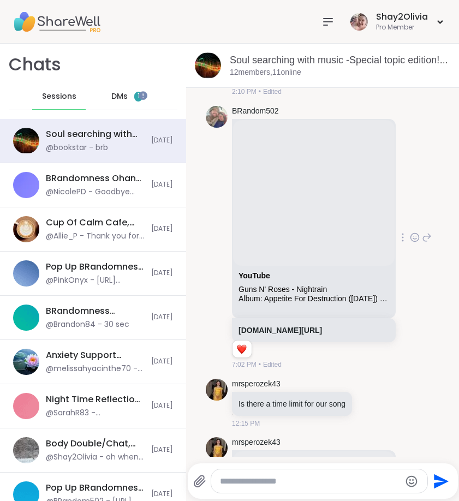
click at [116, 95] on span "DMs" at bounding box center [119, 96] width 16 height 11
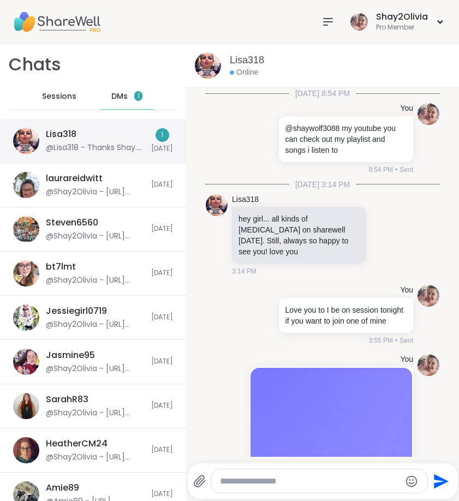
scroll to position [1115, 0]
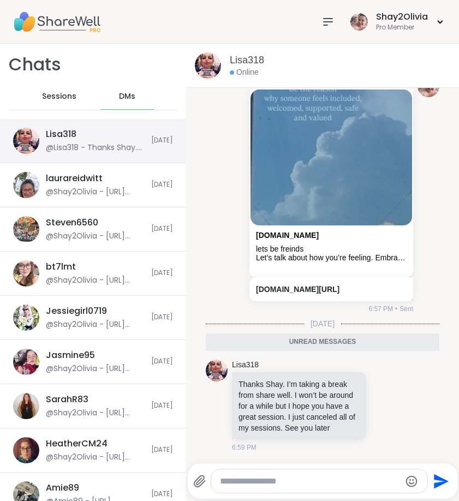
click at [85, 142] on div "@Lisa318 - Thanks Shay. I’m taking a break from share well. I won’t be around f…" at bounding box center [95, 147] width 99 height 11
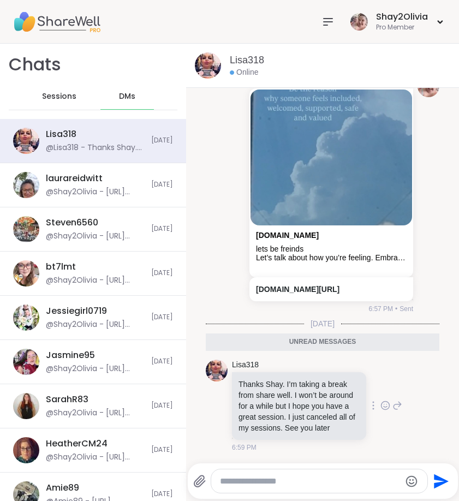
click at [380, 400] on icon at bounding box center [385, 405] width 10 height 11
click at [380, 384] on div "Select Reaction: Heart" at bounding box center [385, 388] width 10 height 10
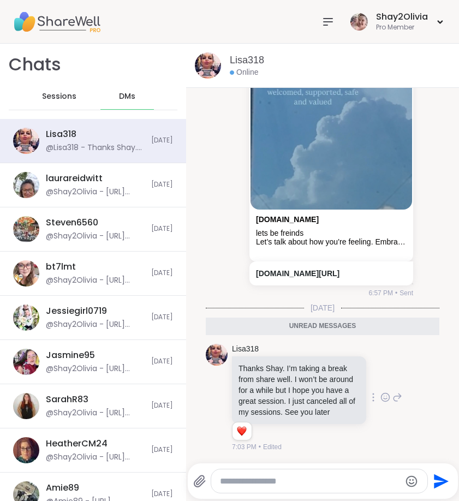
scroll to position [1130, 0]
click at [392, 394] on icon at bounding box center [397, 397] width 10 height 13
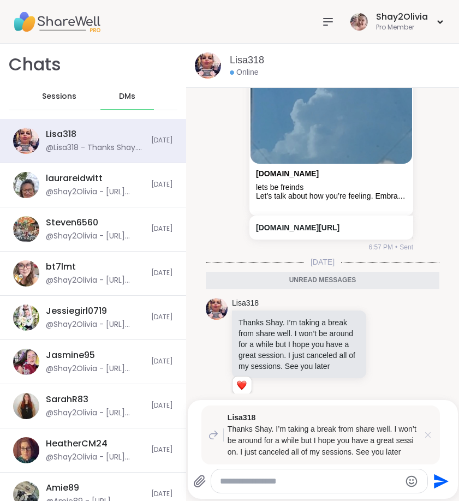
click at [430, 433] on icon at bounding box center [427, 434] width 5 height 5
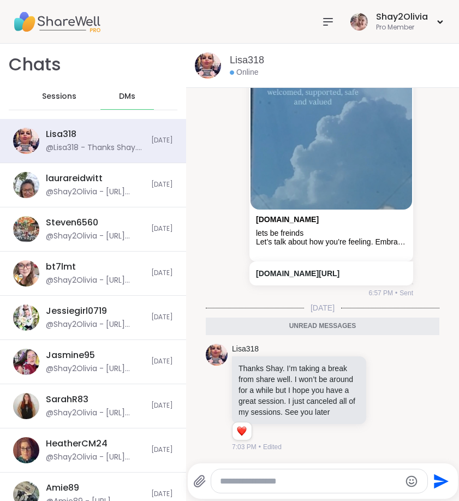
click at [52, 93] on span "Sessions" at bounding box center [59, 96] width 34 height 11
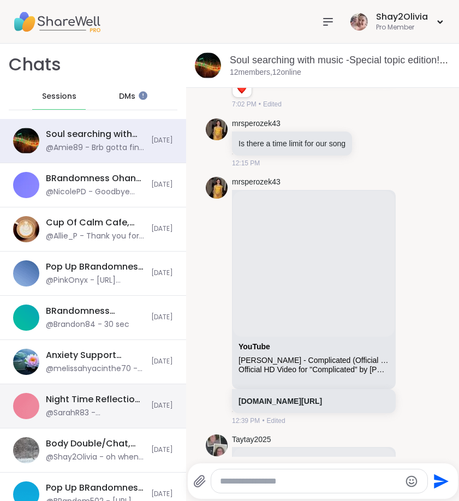
scroll to position [1882, 0]
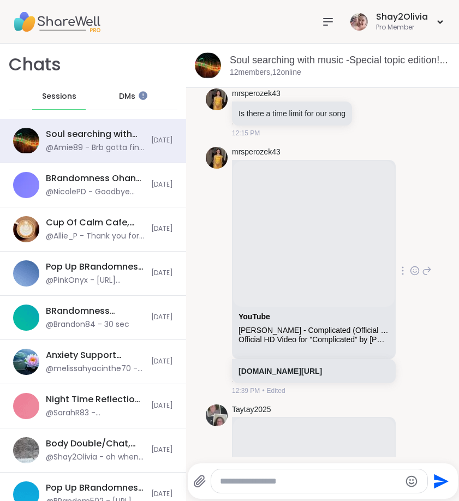
click at [410, 276] on icon at bounding box center [415, 270] width 10 height 11
click at [410, 258] on div "Select Reaction: Heart" at bounding box center [415, 253] width 10 height 10
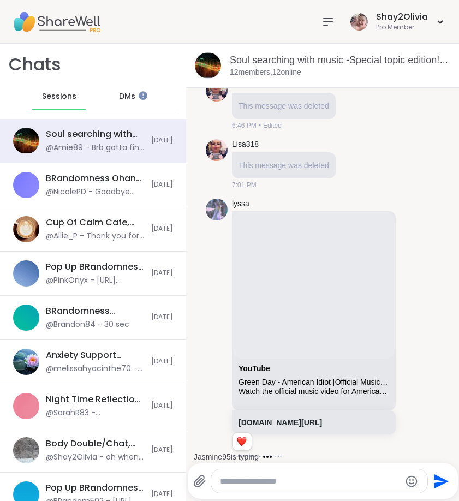
scroll to position [879, 0]
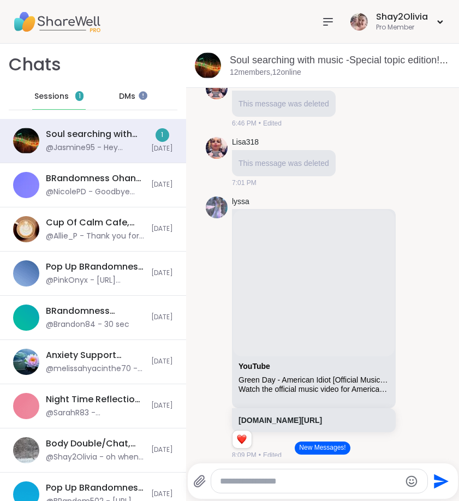
click at [318, 451] on button "New Messages!" at bounding box center [322, 447] width 55 height 13
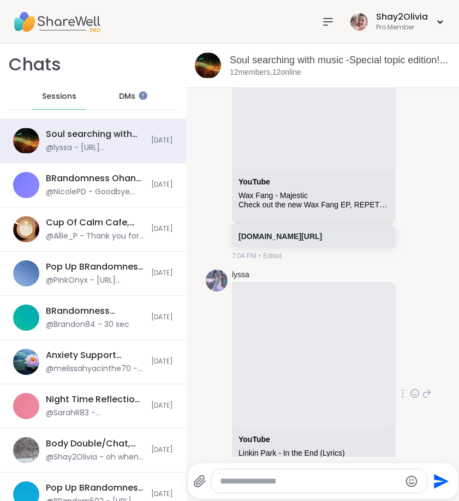
scroll to position [3353, 0]
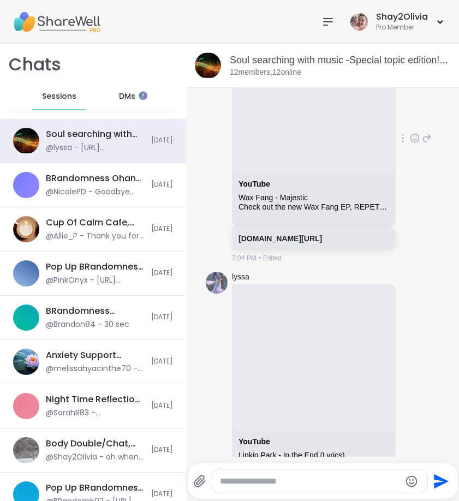
click at [422, 145] on icon at bounding box center [427, 137] width 10 height 13
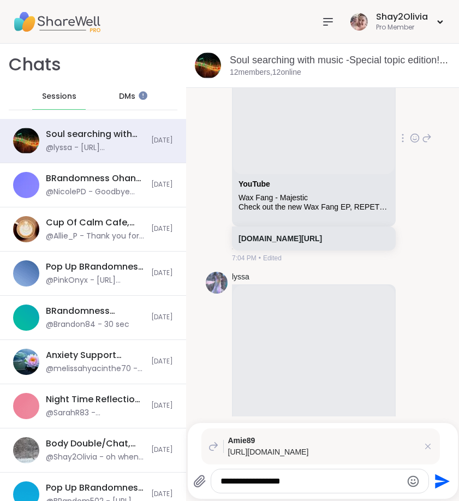
type textarea "**********"
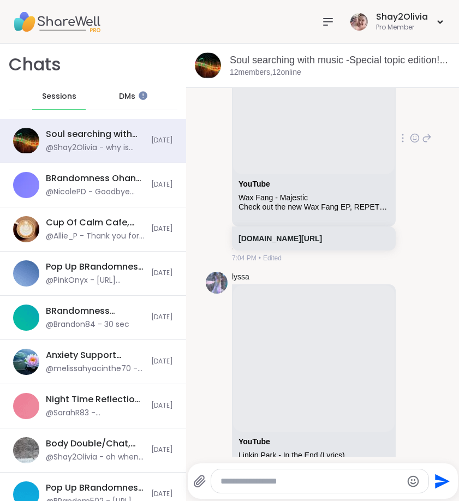
scroll to position [3630, 0]
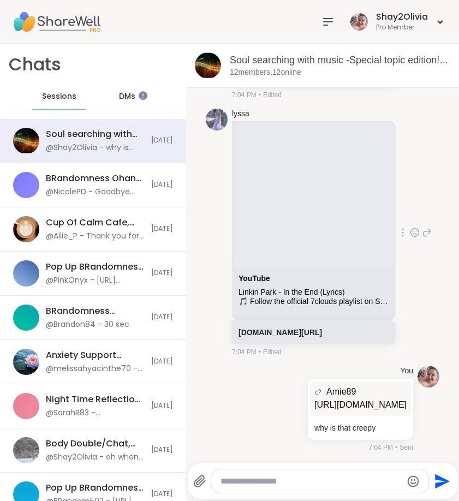
click at [410, 227] on icon at bounding box center [415, 232] width 10 height 11
click at [410, 210] on div "Select Reaction: Heart" at bounding box center [415, 215] width 10 height 10
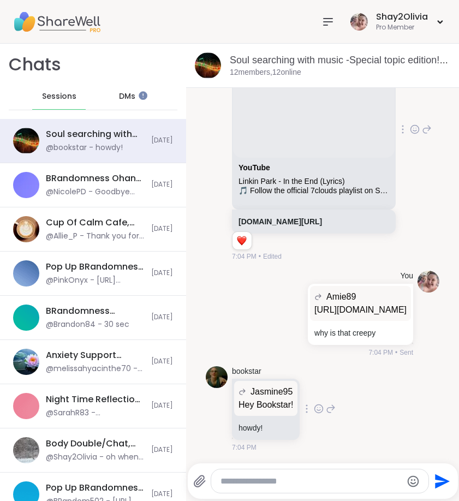
scroll to position [3721, 0]
click at [275, 318] on icon at bounding box center [279, 314] width 8 height 8
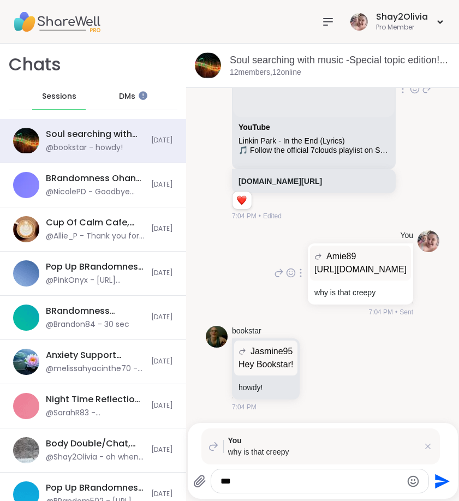
type textarea "****"
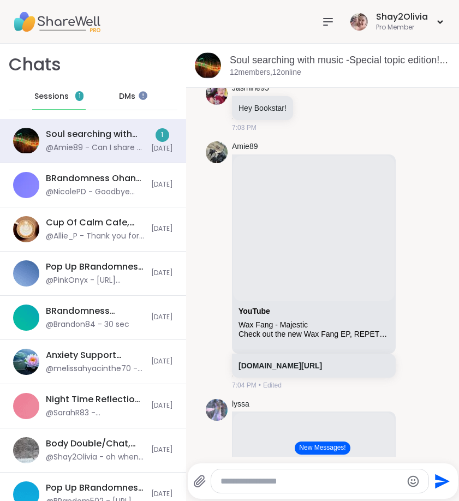
scroll to position [3904, 0]
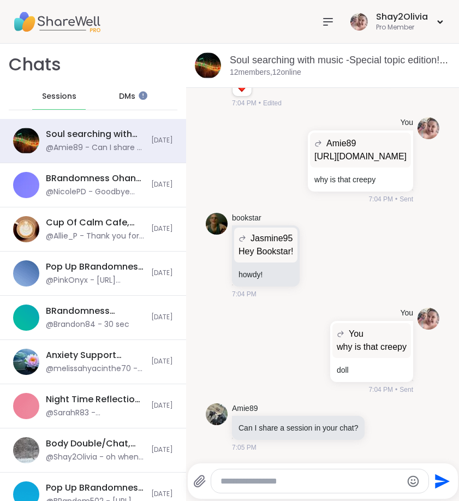
click at [123, 101] on span "DMs" at bounding box center [127, 96] width 16 height 11
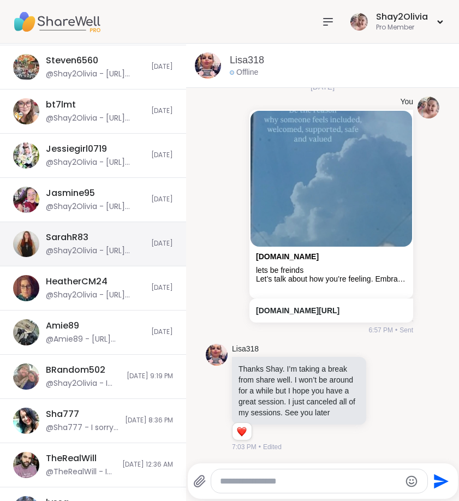
scroll to position [163, 0]
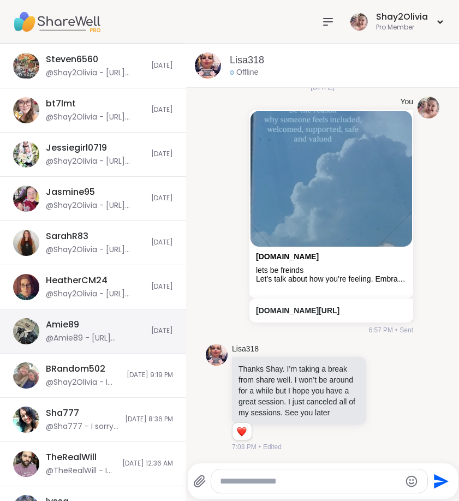
click at [94, 340] on div "@Amie89 - https://sharewellnow.com/session/afc1b3a3-c8d4-449e-9b15-0a67859e2858" at bounding box center [95, 338] width 99 height 11
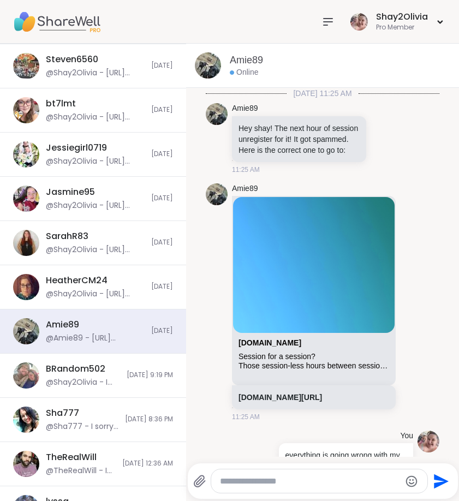
scroll to position [2242, 0]
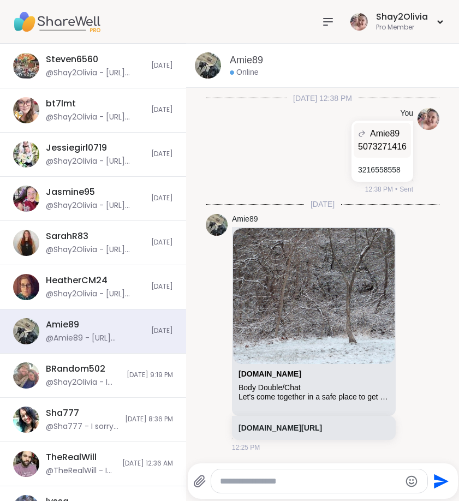
click at [267, 480] on textarea "Type your message" at bounding box center [310, 481] width 181 height 11
paste textarea "**********"
type textarea "**********"
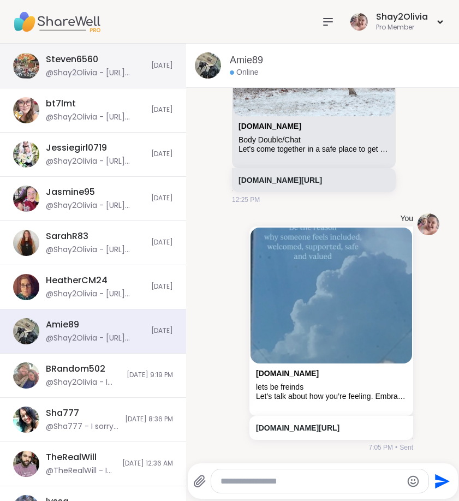
click at [93, 72] on div "@Shay2Olivia - https://sharewellnow.com/series/f7480806-1c03-44ae-a69b-2abc3d53…" at bounding box center [95, 73] width 99 height 11
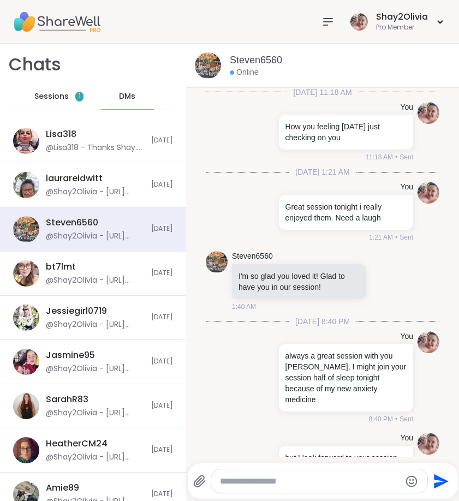
scroll to position [0, 0]
click at [46, 95] on span "Sessions" at bounding box center [51, 96] width 34 height 11
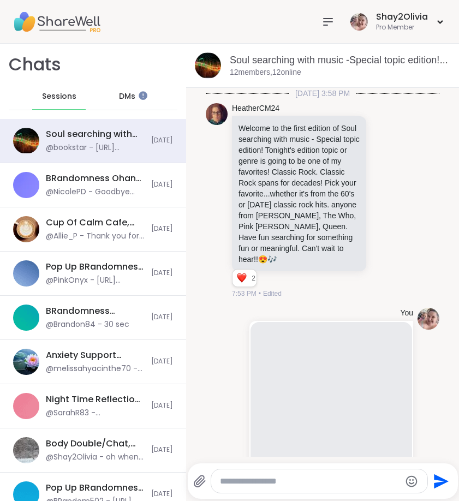
click at [269, 483] on textarea "Type your message" at bounding box center [310, 481] width 181 height 11
paste textarea "**********"
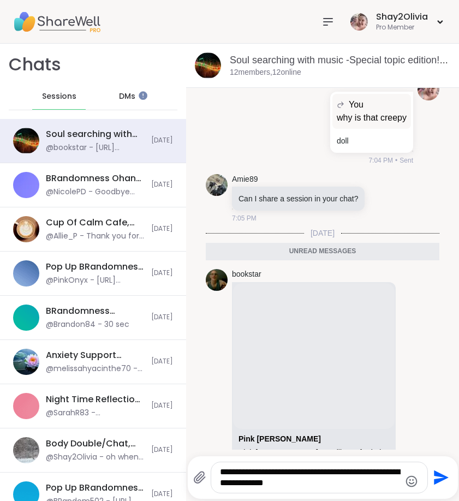
type textarea "**********"
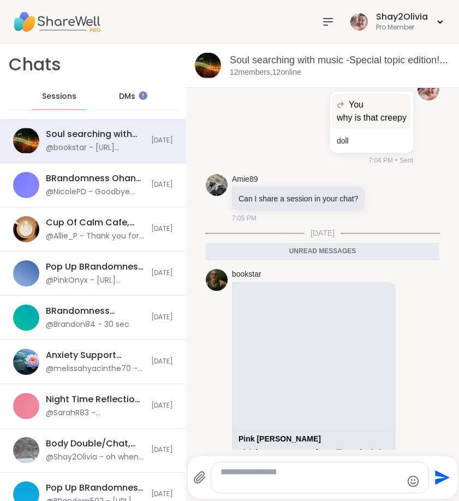
scroll to position [4416, 0]
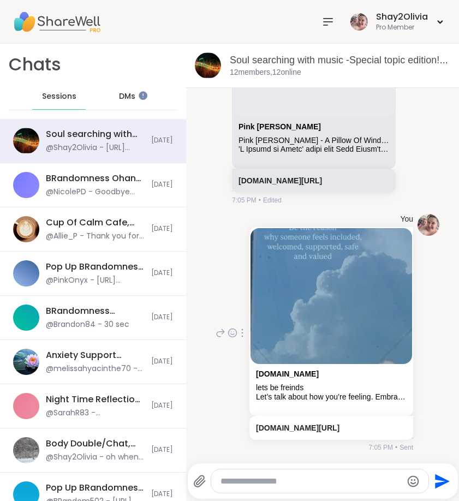
click at [241, 328] on icon at bounding box center [242, 332] width 2 height 9
click at [237, 344] on icon at bounding box center [242, 348] width 11 height 11
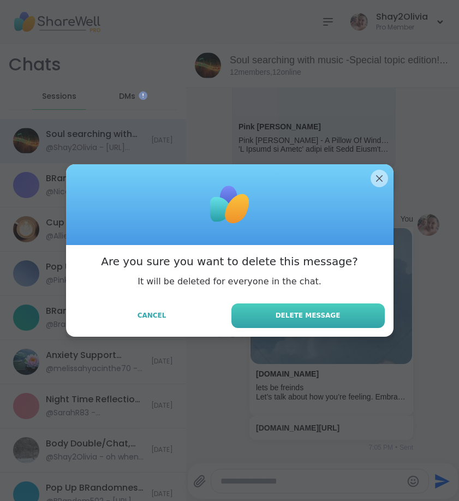
click at [297, 307] on button "Delete Message" at bounding box center [307, 315] width 153 height 25
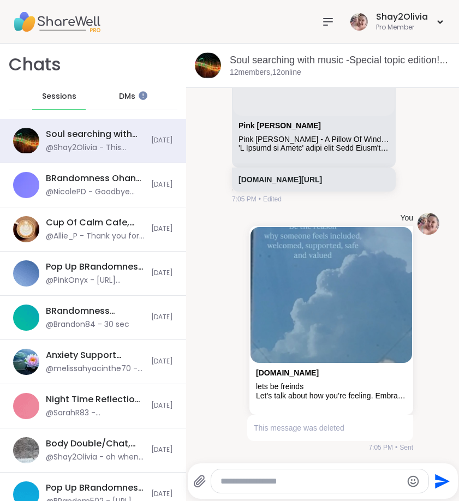
scroll to position [0, 0]
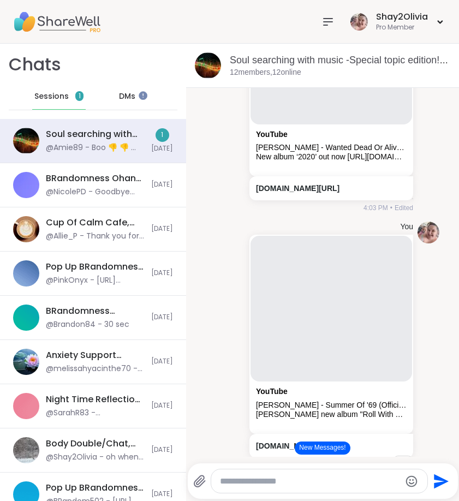
scroll to position [348, 0]
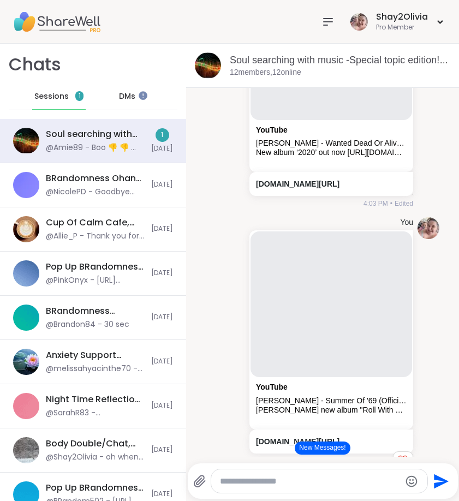
click at [305, 447] on button "New Messages!" at bounding box center [322, 447] width 55 height 13
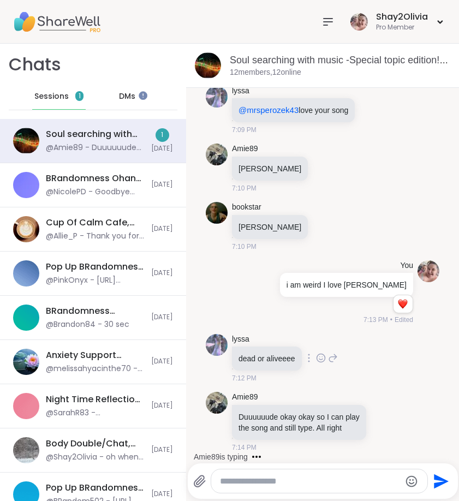
scroll to position [5561, 0]
click at [380, 416] on icon at bounding box center [385, 421] width 10 height 11
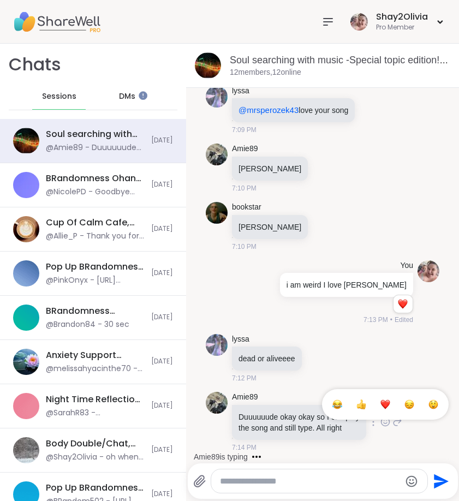
click at [374, 404] on button "Select Reaction: Heart" at bounding box center [385, 404] width 22 height 22
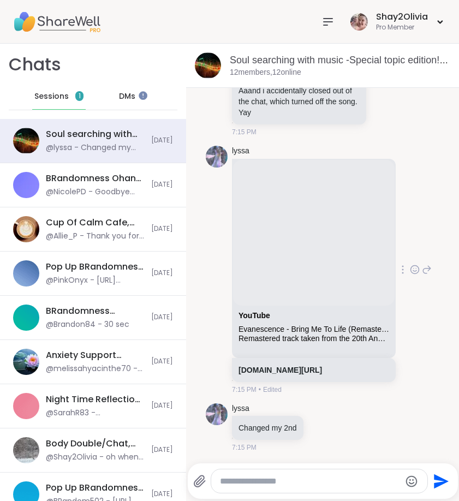
scroll to position [5994, 0]
click at [411, 275] on icon at bounding box center [415, 269] width 10 height 11
click at [410, 257] on div "Select Reaction: Heart" at bounding box center [415, 252] width 10 height 10
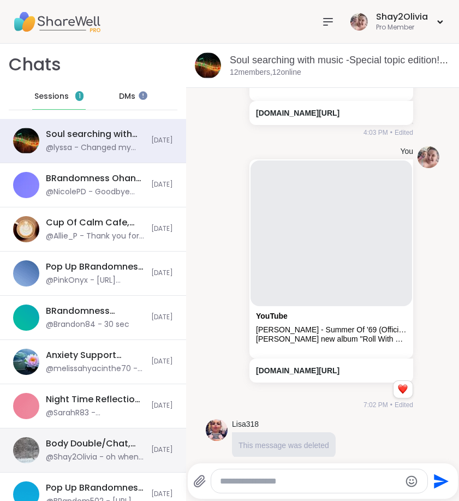
scroll to position [429, 0]
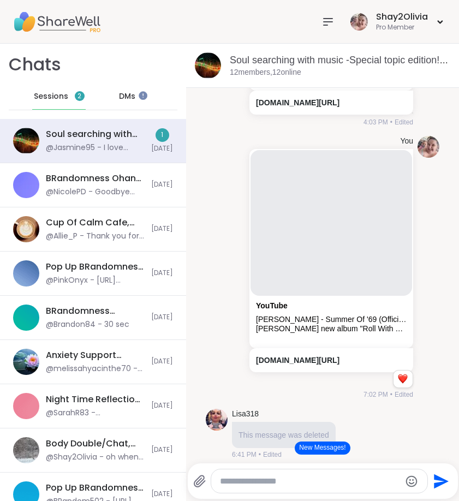
click at [334, 451] on button "New Messages!" at bounding box center [322, 447] width 55 height 13
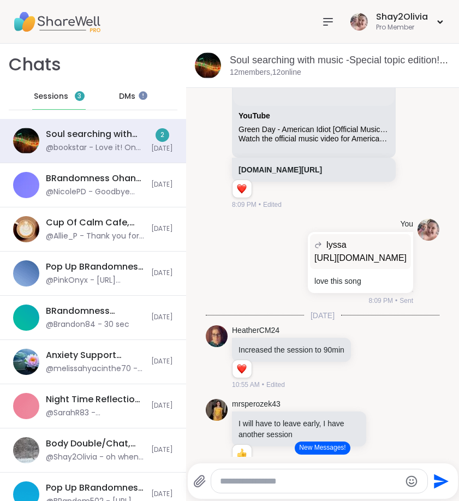
scroll to position [1136, 0]
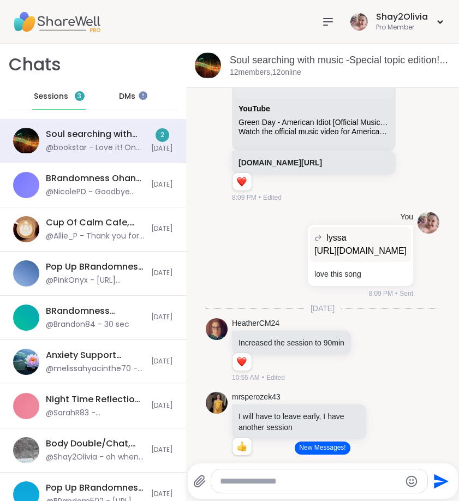
click at [318, 453] on button "New Messages!" at bounding box center [322, 447] width 55 height 13
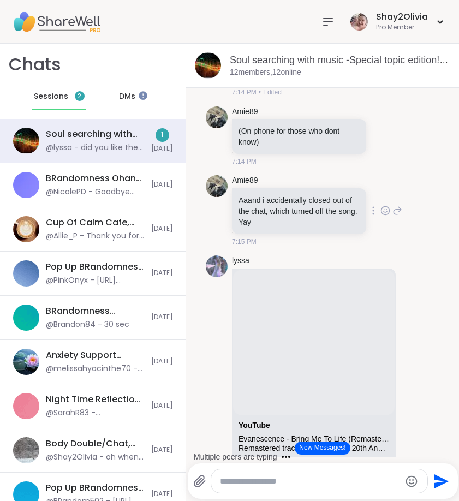
scroll to position [5748, 0]
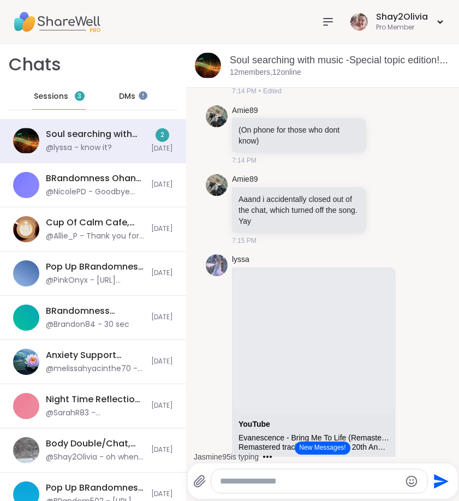
click at [322, 442] on button "New Messages!" at bounding box center [322, 447] width 55 height 13
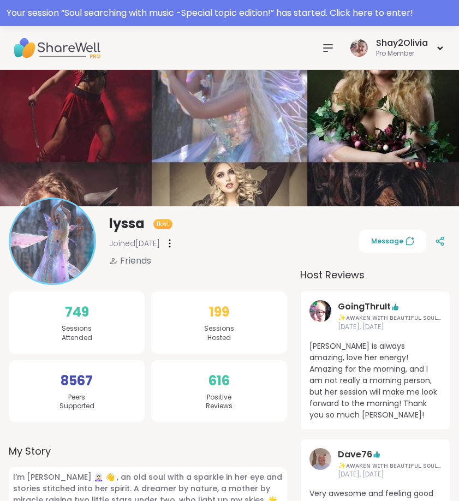
click at [326, 47] on icon at bounding box center [327, 47] width 13 height 13
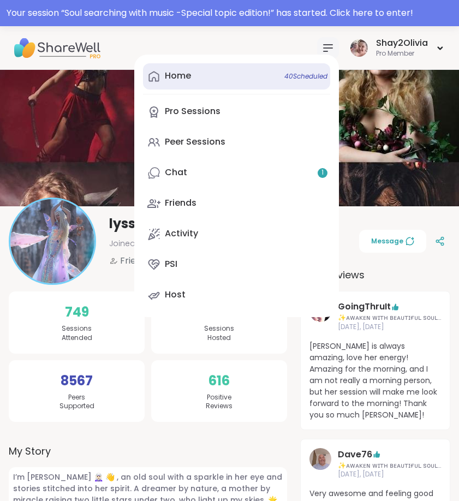
click at [240, 87] on link "Home 40 Scheduled" at bounding box center [236, 76] width 187 height 26
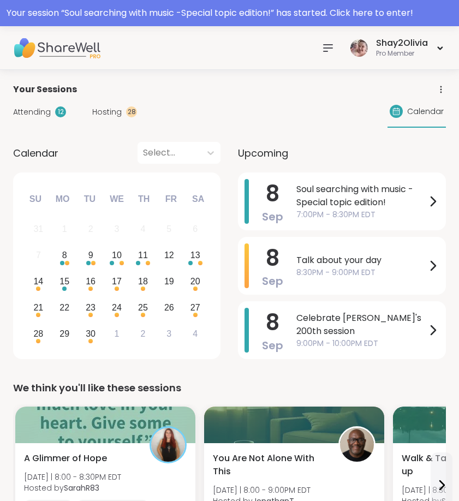
click at [298, 194] on span "Soul searching with music -Special topic edition!" at bounding box center [361, 196] width 130 height 26
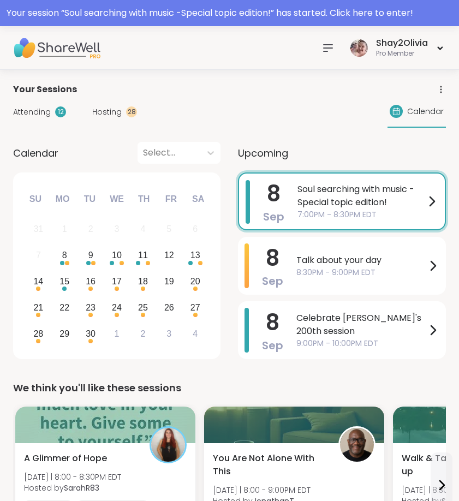
click at [298, 194] on span "[DATE]" at bounding box center [273, 198] width 82 height 17
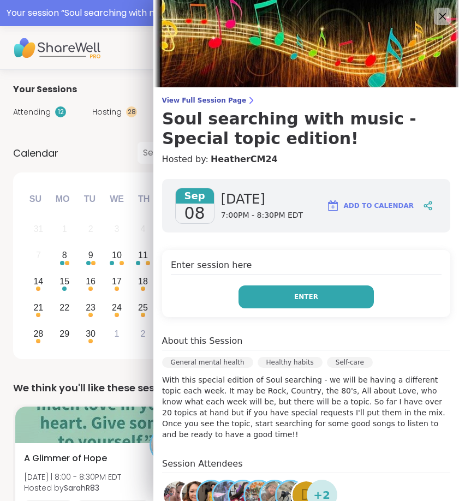
click at [289, 294] on button "Enter" at bounding box center [305, 296] width 135 height 23
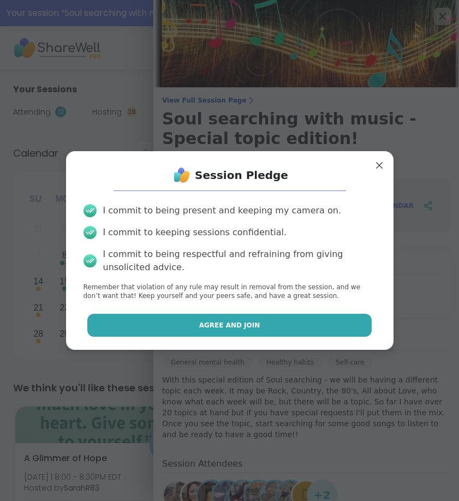
click at [281, 328] on button "Agree and Join" at bounding box center [229, 325] width 284 height 23
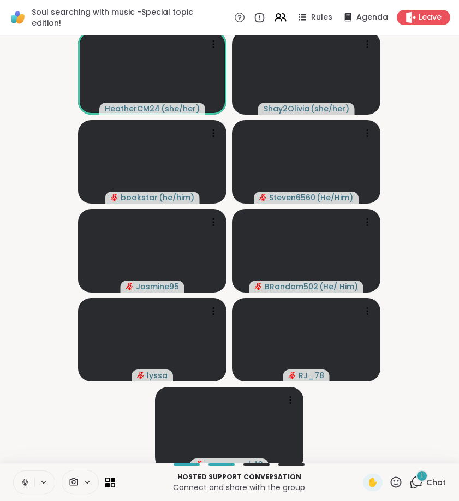
click at [25, 484] on icon at bounding box center [25, 485] width 1 height 2
click at [416, 470] on div "Hosted support conversation Connect and share with the group ✋ 1 Chat" at bounding box center [229, 482] width 459 height 38
click at [416, 477] on icon at bounding box center [416, 482] width 14 height 14
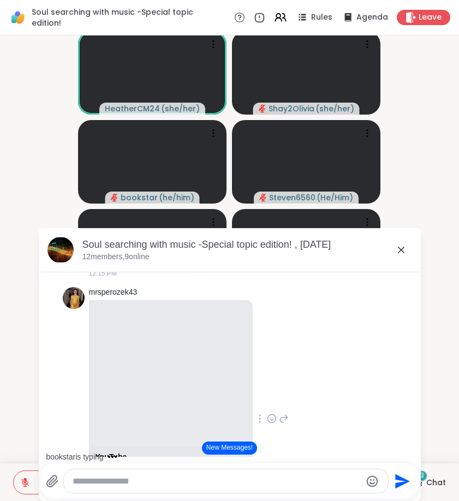
scroll to position [1847, 0]
click at [402, 247] on icon at bounding box center [400, 249] width 13 height 13
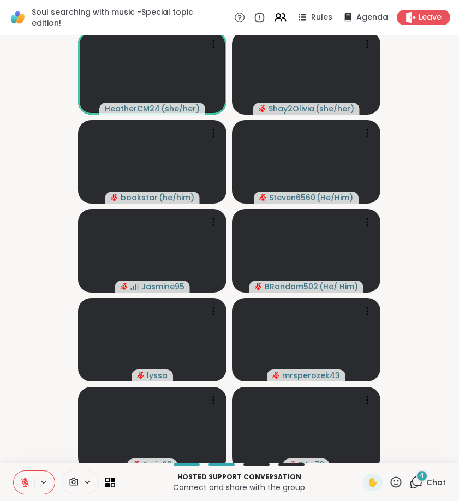
click at [425, 478] on div "4" at bounding box center [422, 476] width 12 height 12
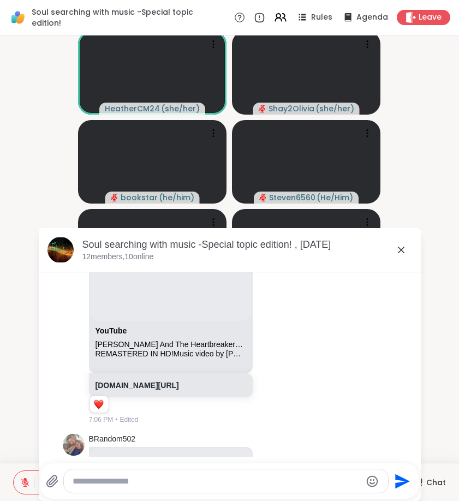
scroll to position [4748, 0]
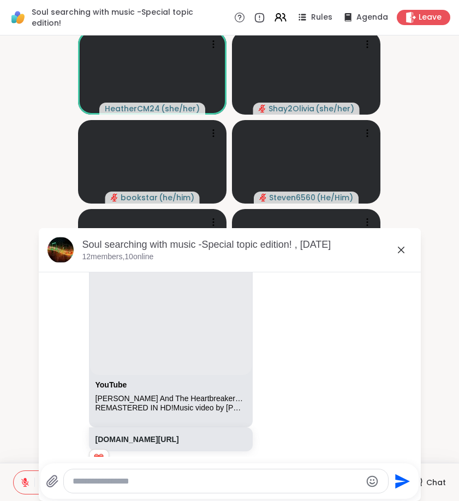
click at [405, 254] on icon at bounding box center [400, 249] width 13 height 13
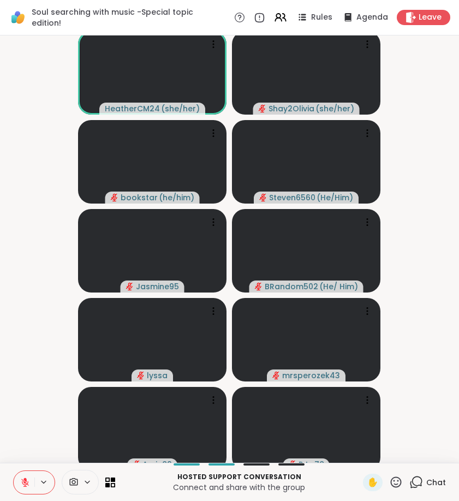
click at [415, 484] on icon at bounding box center [416, 482] width 14 height 14
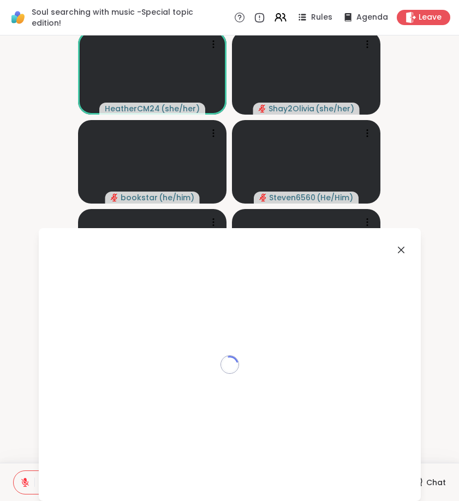
click at [415, 484] on div "Loading..." at bounding box center [230, 364] width 382 height 273
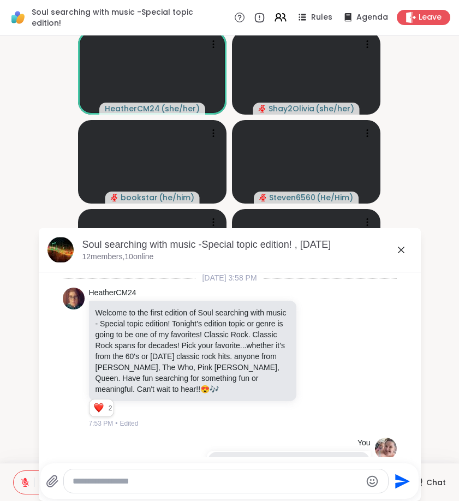
scroll to position [1380, 0]
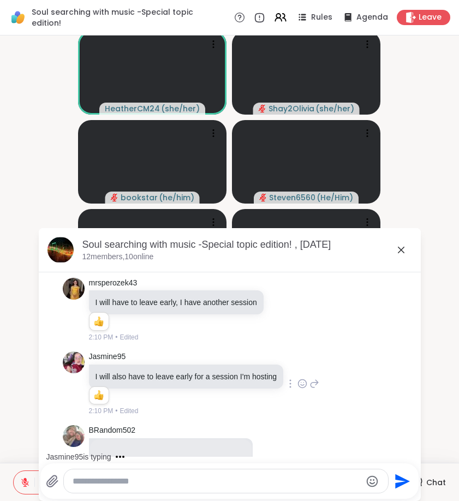
click at [406, 248] on icon at bounding box center [400, 249] width 13 height 13
click at [406, 248] on video-player-container "HeatherCM24 ( she/her ) Shay2Olivia ( she/her ) bookstar ( he/him ) Steven6560 …" at bounding box center [230, 249] width 446 height 418
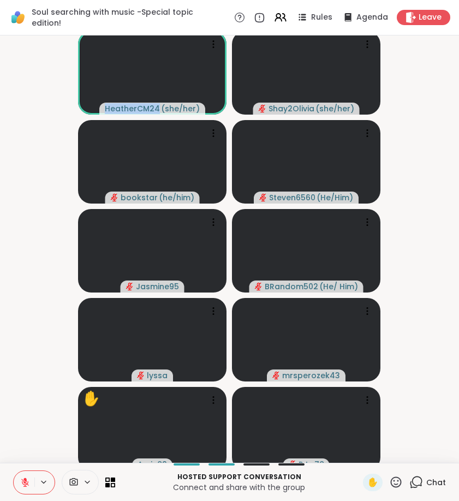
click at [22, 483] on icon at bounding box center [25, 482] width 8 height 8
click at [23, 477] on icon at bounding box center [25, 482] width 10 height 10
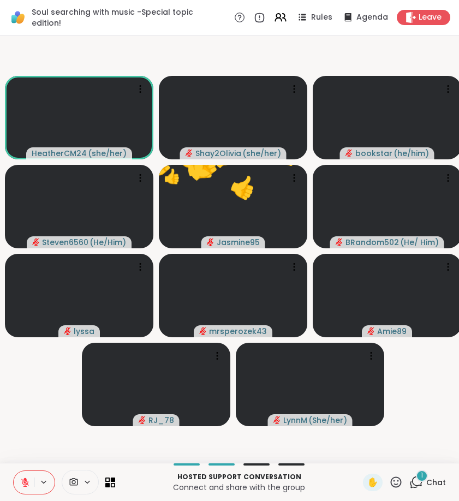
drag, startPoint x: 5, startPoint y: 317, endPoint x: 417, endPoint y: 483, distance: 444.6
click at [417, 483] on icon at bounding box center [416, 482] width 14 height 14
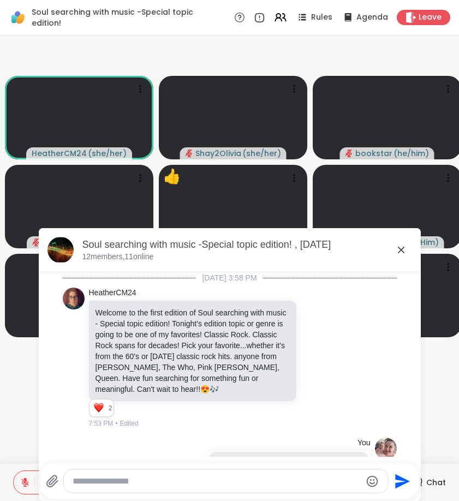
click at [398, 252] on icon at bounding box center [400, 249] width 13 height 13
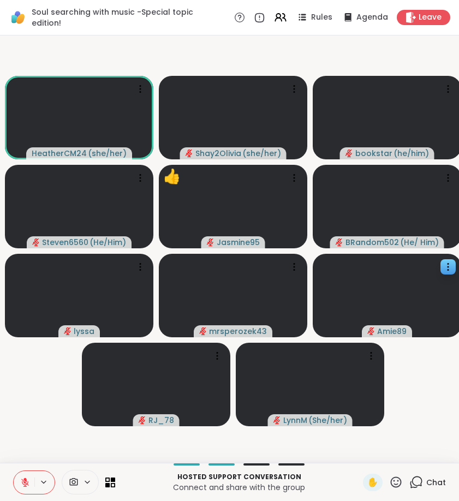
click at [399, 255] on video at bounding box center [387, 295] width 148 height 83
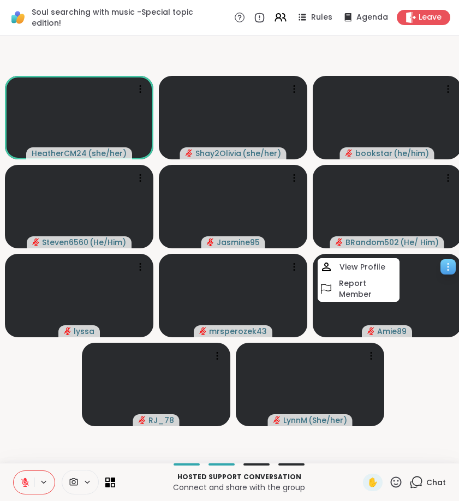
click at [399, 254] on video at bounding box center [387, 295] width 148 height 83
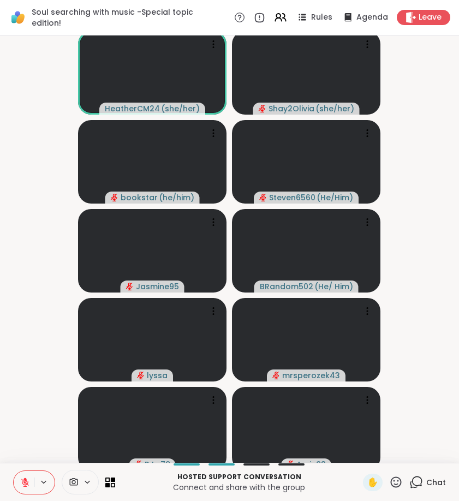
click at [21, 484] on icon at bounding box center [25, 482] width 10 height 10
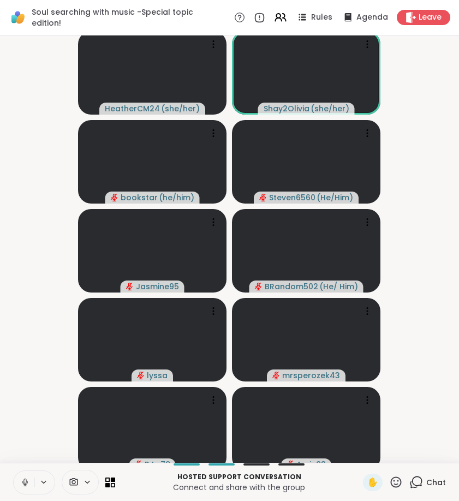
click at [26, 481] on icon at bounding box center [24, 480] width 3 height 5
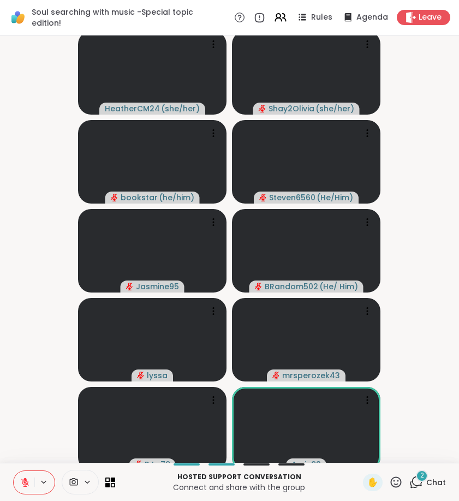
click at [27, 485] on icon at bounding box center [25, 482] width 10 height 10
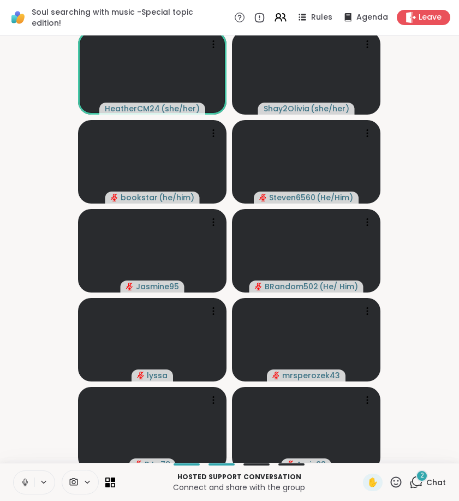
click at [27, 484] on icon at bounding box center [25, 482] width 10 height 10
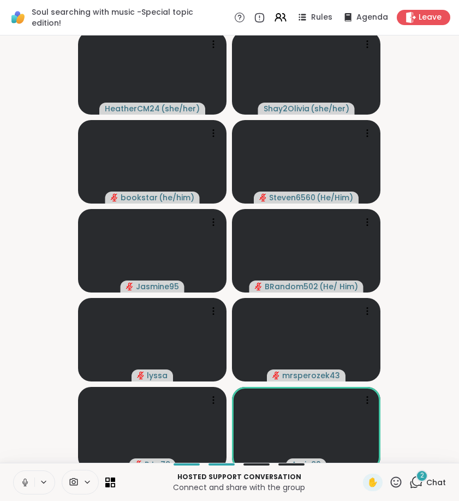
click at [27, 486] on icon at bounding box center [25, 482] width 10 height 10
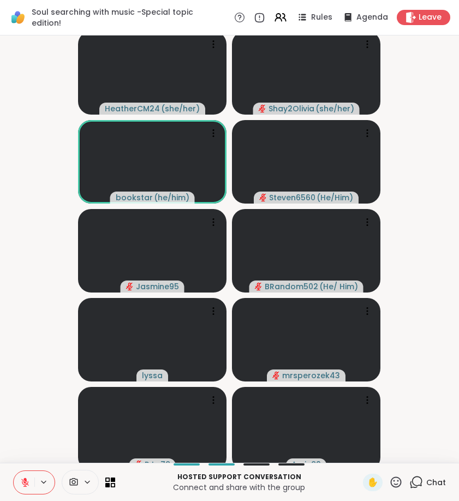
click at [25, 475] on button at bounding box center [24, 482] width 21 height 23
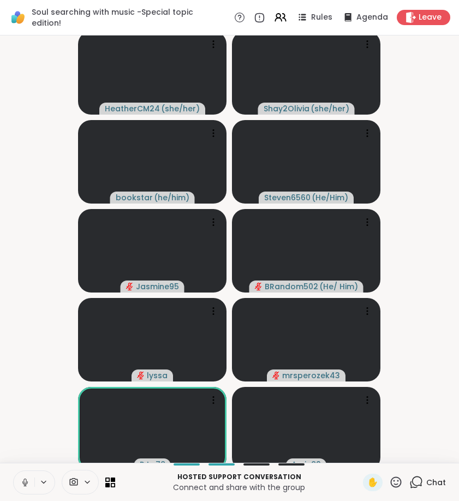
click at [21, 291] on video-player-container "HeatherCM24 ( she/her ) Shay2Olivia ( she/her ) bookstar ( he/him ) Steven6560 …" at bounding box center [230, 249] width 446 height 418
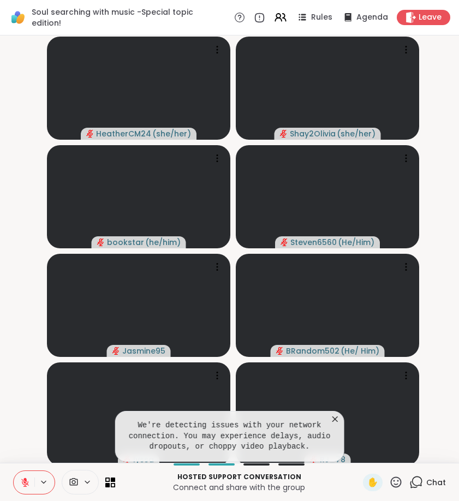
click at [338, 421] on icon at bounding box center [335, 419] width 11 height 11
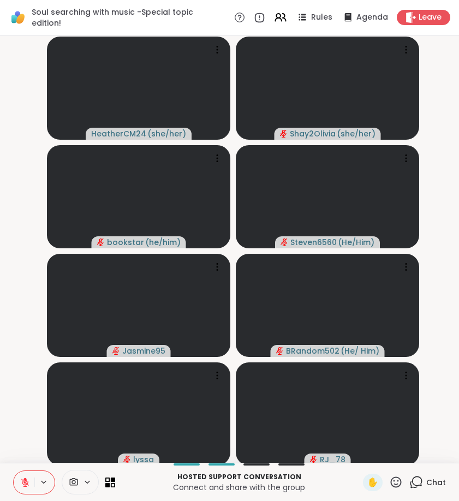
click at [397, 484] on icon at bounding box center [396, 481] width 11 height 11
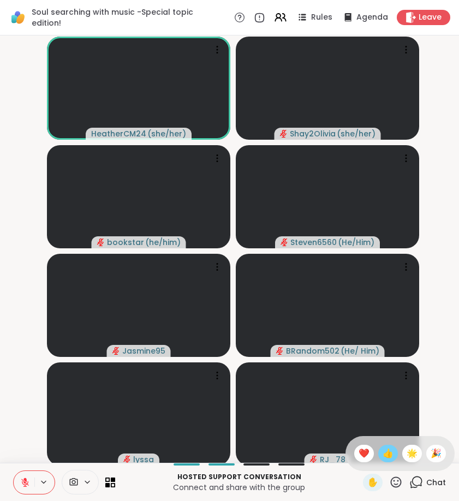
click at [385, 452] on span "👍" at bounding box center [387, 453] width 11 height 13
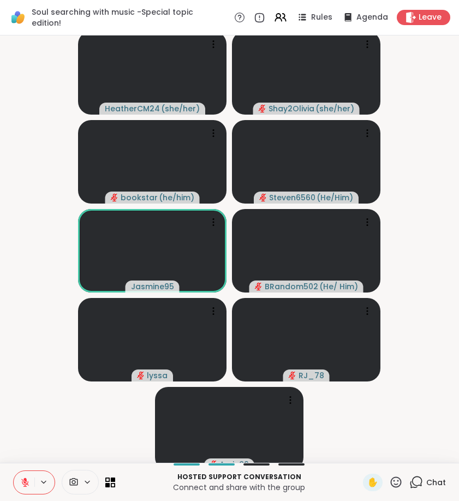
click at [21, 481] on icon at bounding box center [25, 482] width 10 height 10
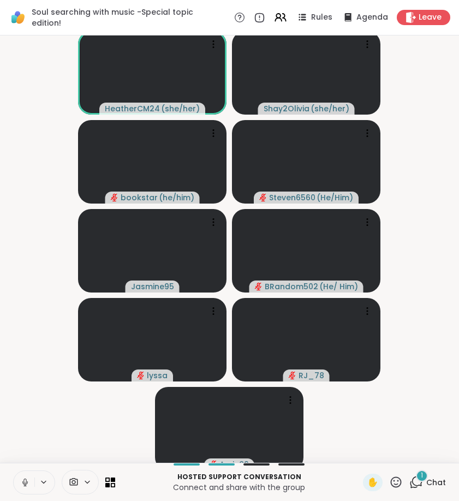
click at [45, 163] on video-player-container "HeatherCM24 ( she/her ) Shay2Olivia ( she/her ) bookstar ( he/him ) Steven6560 …" at bounding box center [230, 249] width 446 height 418
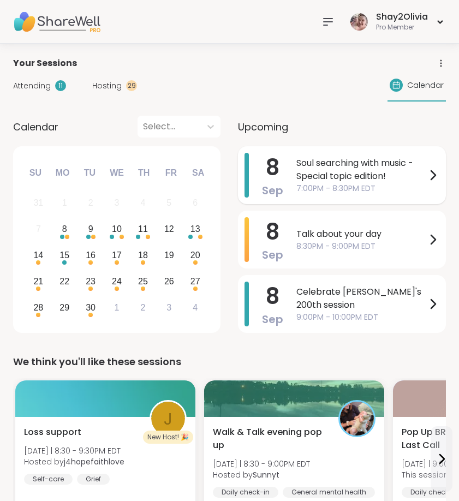
click at [343, 193] on span "7:00PM - 8:30PM EDT" at bounding box center [361, 188] width 130 height 11
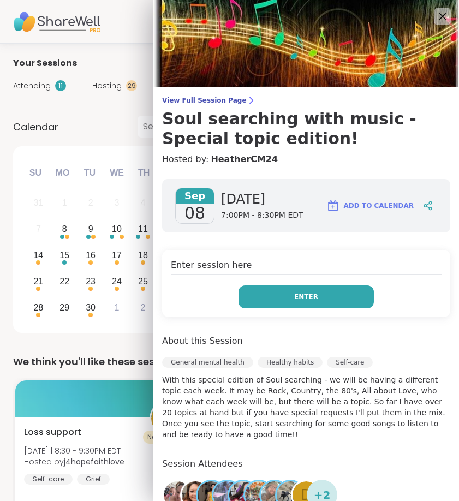
click at [324, 292] on button "Enter" at bounding box center [305, 296] width 135 height 23
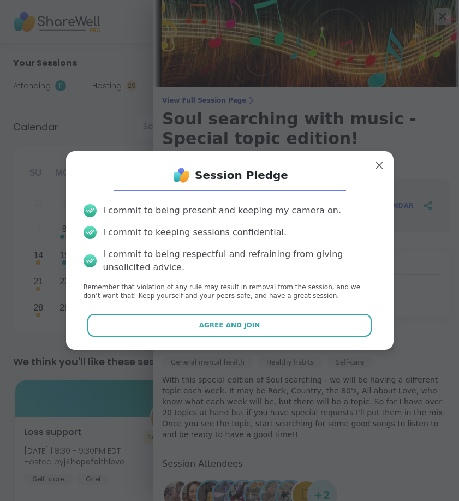
click at [298, 347] on div "Session Pledge I commit to being present and keeping my camera on. I commit to …" at bounding box center [229, 250] width 327 height 199
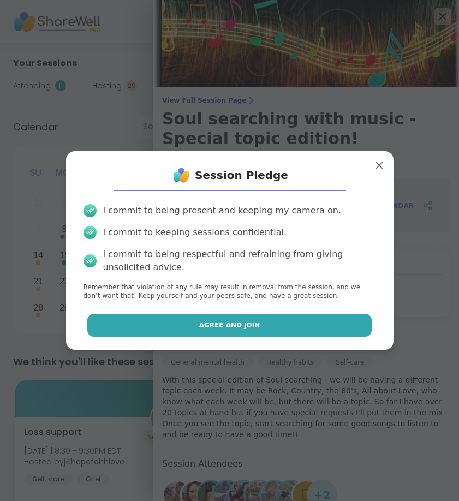
click at [298, 331] on button "Agree and Join" at bounding box center [229, 325] width 284 height 23
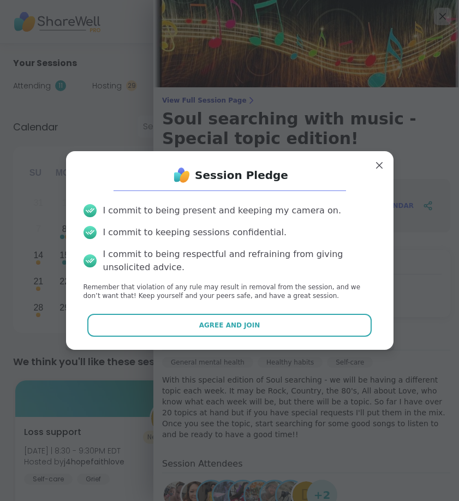
click at [298, 327] on div "[DATE] [DATE] 7:00PM - 8:30PM EDT Add to Calendar Enter session here Enter Abou…" at bounding box center [306, 409] width 306 height 478
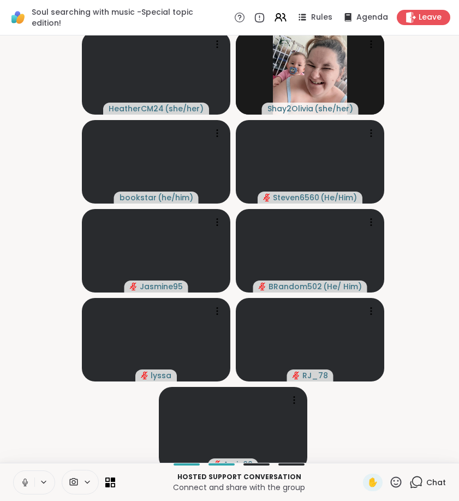
click at [26, 491] on button at bounding box center [24, 482] width 21 height 23
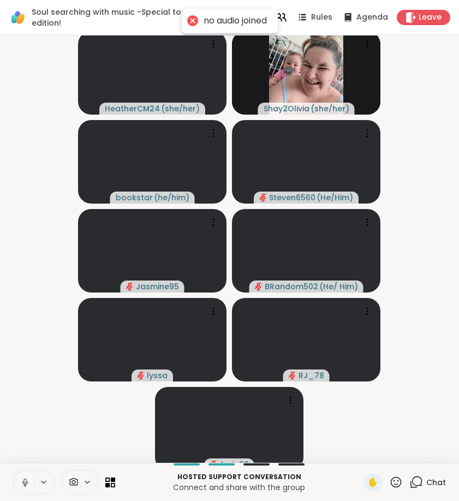
click at [26, 480] on icon at bounding box center [25, 482] width 10 height 10
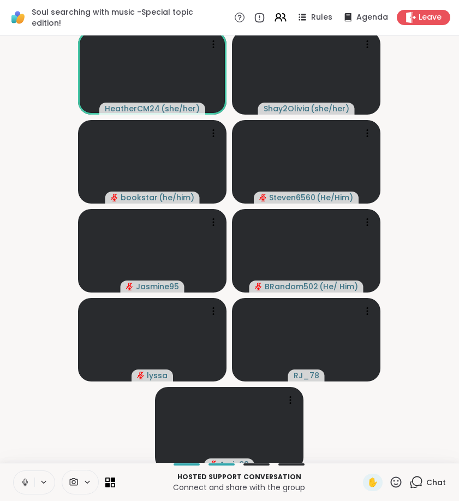
click at [393, 481] on icon at bounding box center [396, 482] width 14 height 14
click at [356, 450] on div "❤️" at bounding box center [364, 453] width 20 height 17
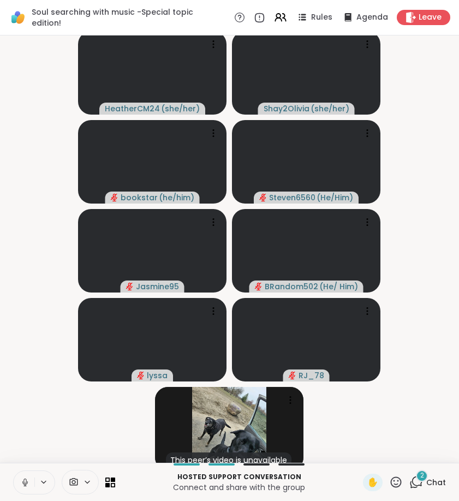
click at [414, 475] on icon at bounding box center [416, 482] width 14 height 14
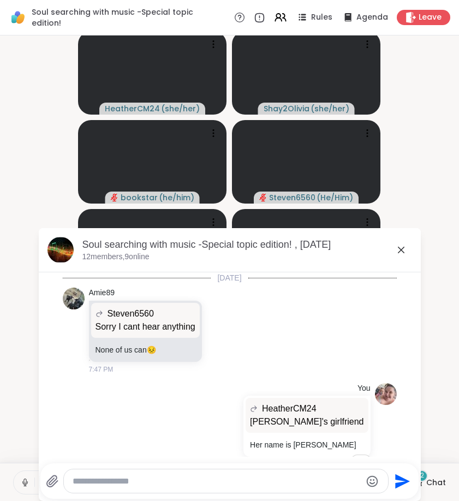
scroll to position [2733, 0]
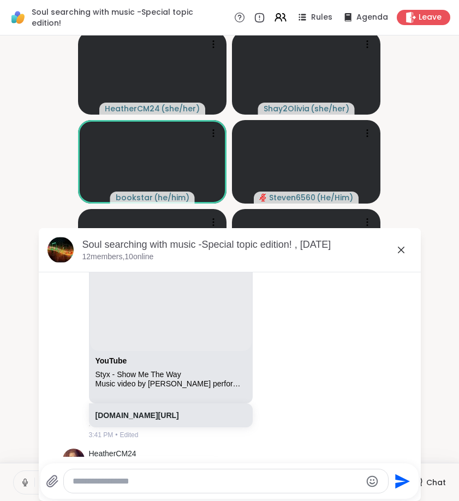
click at [400, 249] on icon at bounding box center [401, 250] width 7 height 7
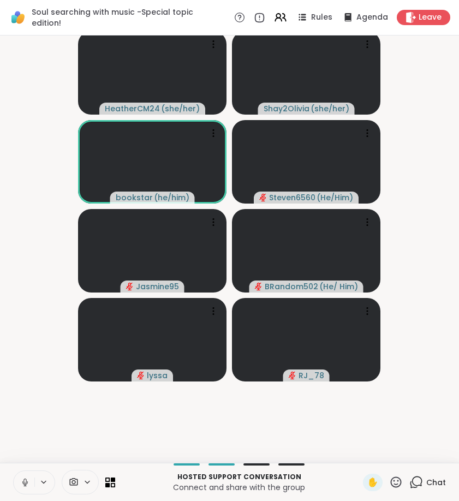
click at [402, 253] on video-player-container "HeatherCM24 ( she/her ) Shay2Olivia ( she/her ) bookstar ( he/him ) Steven6560 …" at bounding box center [230, 249] width 446 height 418
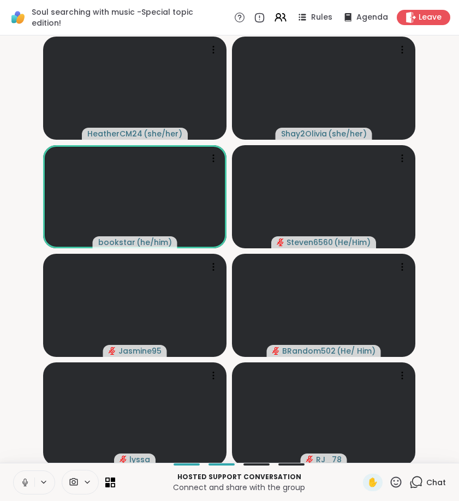
click at [402, 254] on video at bounding box center [323, 305] width 183 height 103
click at [29, 481] on icon at bounding box center [25, 482] width 10 height 10
click at [349, 298] on video at bounding box center [323, 305] width 183 height 103
click at [398, 254] on video at bounding box center [323, 305] width 183 height 103
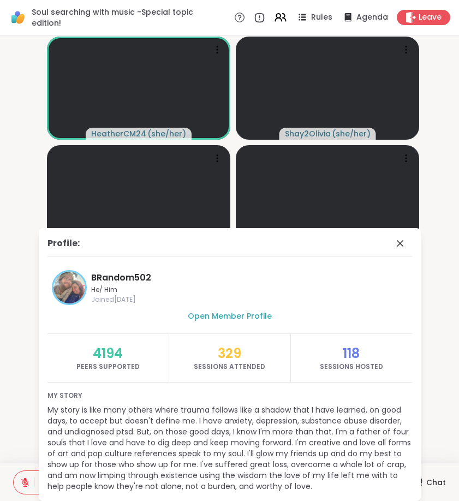
click at [25, 488] on button at bounding box center [24, 482] width 21 height 23
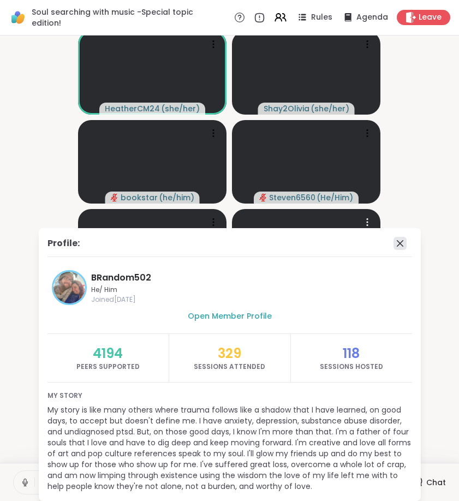
click at [397, 241] on icon at bounding box center [400, 243] width 7 height 7
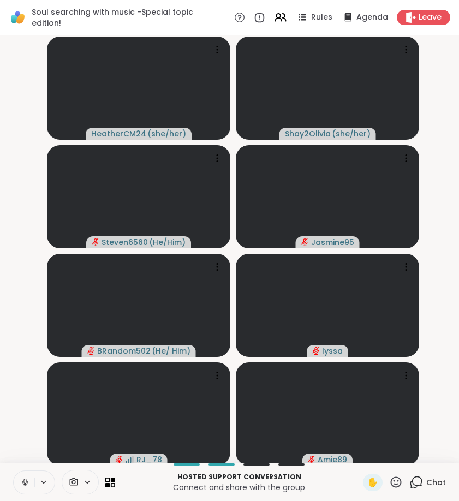
drag, startPoint x: 389, startPoint y: 243, endPoint x: 35, endPoint y: 486, distance: 429.6
click at [35, 486] on button at bounding box center [44, 481] width 20 height 9
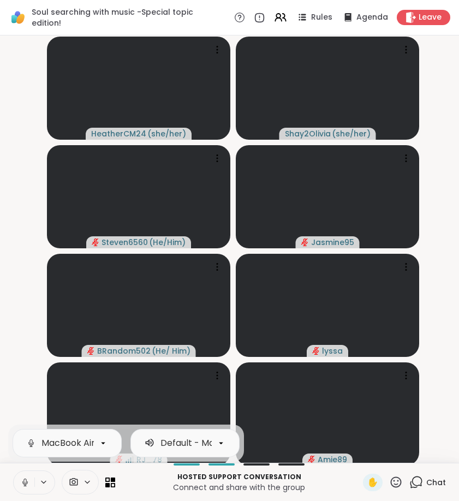
click at [22, 485] on icon at bounding box center [25, 482] width 10 height 10
click at [23, 482] on icon at bounding box center [24, 482] width 5 height 3
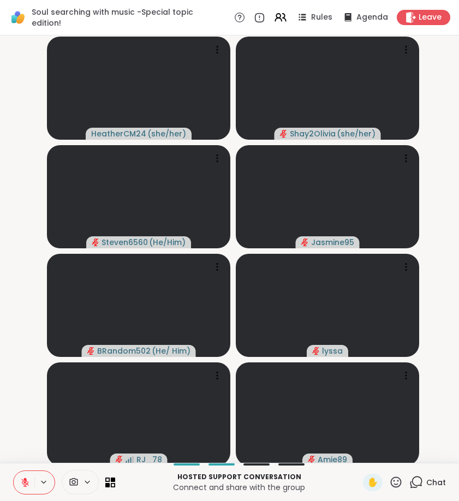
click at [414, 480] on icon at bounding box center [417, 481] width 10 height 10
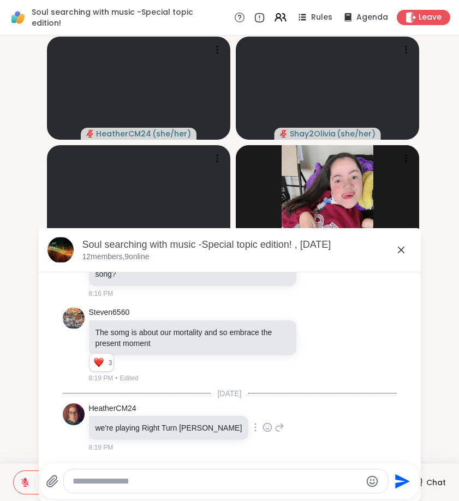
scroll to position [16174, 0]
click at [398, 254] on icon at bounding box center [400, 249] width 13 height 13
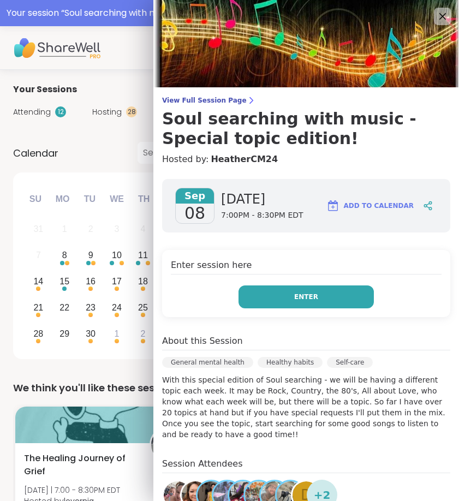
click at [324, 291] on button "Enter" at bounding box center [305, 296] width 135 height 23
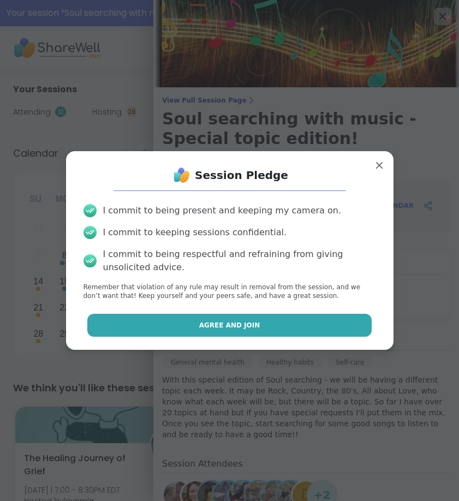
click at [309, 318] on button "Agree and Join" at bounding box center [229, 325] width 284 height 23
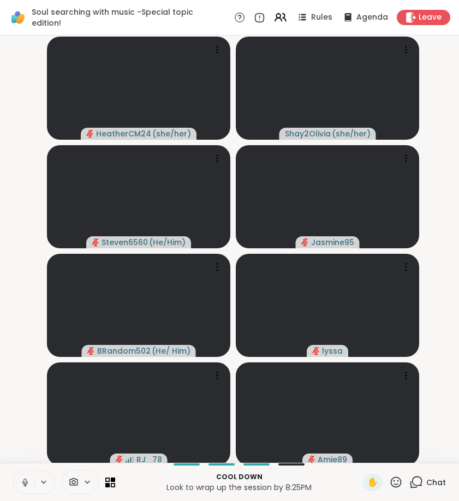
click at [23, 484] on icon at bounding box center [25, 482] width 10 height 10
click at [417, 481] on icon at bounding box center [416, 482] width 14 height 14
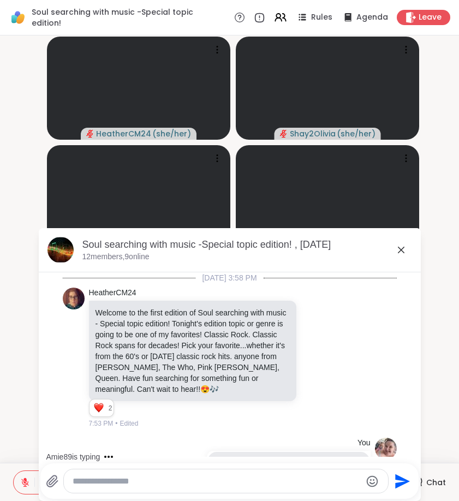
click at [204, 487] on div at bounding box center [226, 480] width 324 height 23
click at [194, 479] on textarea "Type your message" at bounding box center [217, 481] width 289 height 11
click at [194, 483] on textarea "Type your message" at bounding box center [217, 481] width 289 height 11
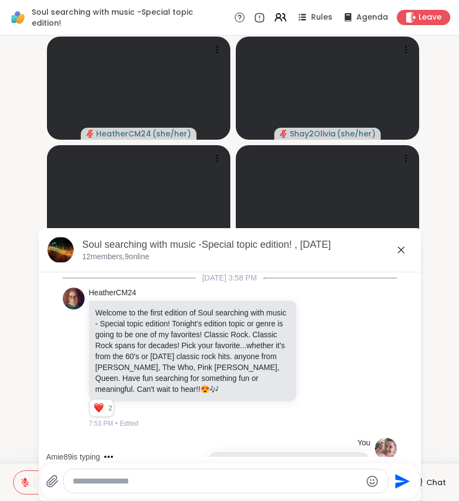
click at [194, 483] on textarea "Type your message" at bounding box center [217, 481] width 289 height 11
click at [143, 482] on textarea "**********" at bounding box center [217, 481] width 289 height 11
type textarea "**********"
click at [141, 482] on textarea "**********" at bounding box center [217, 481] width 289 height 11
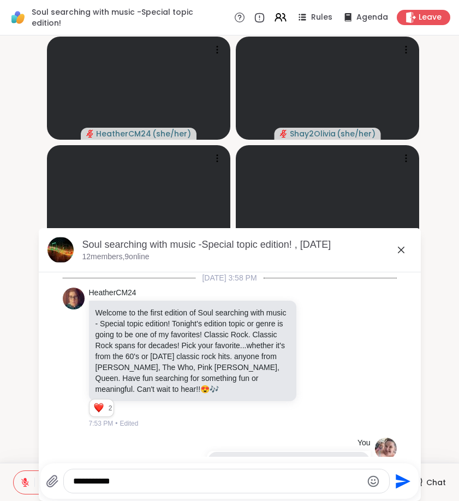
scroll to position [17359, 0]
